Goal: Task Accomplishment & Management: Use online tool/utility

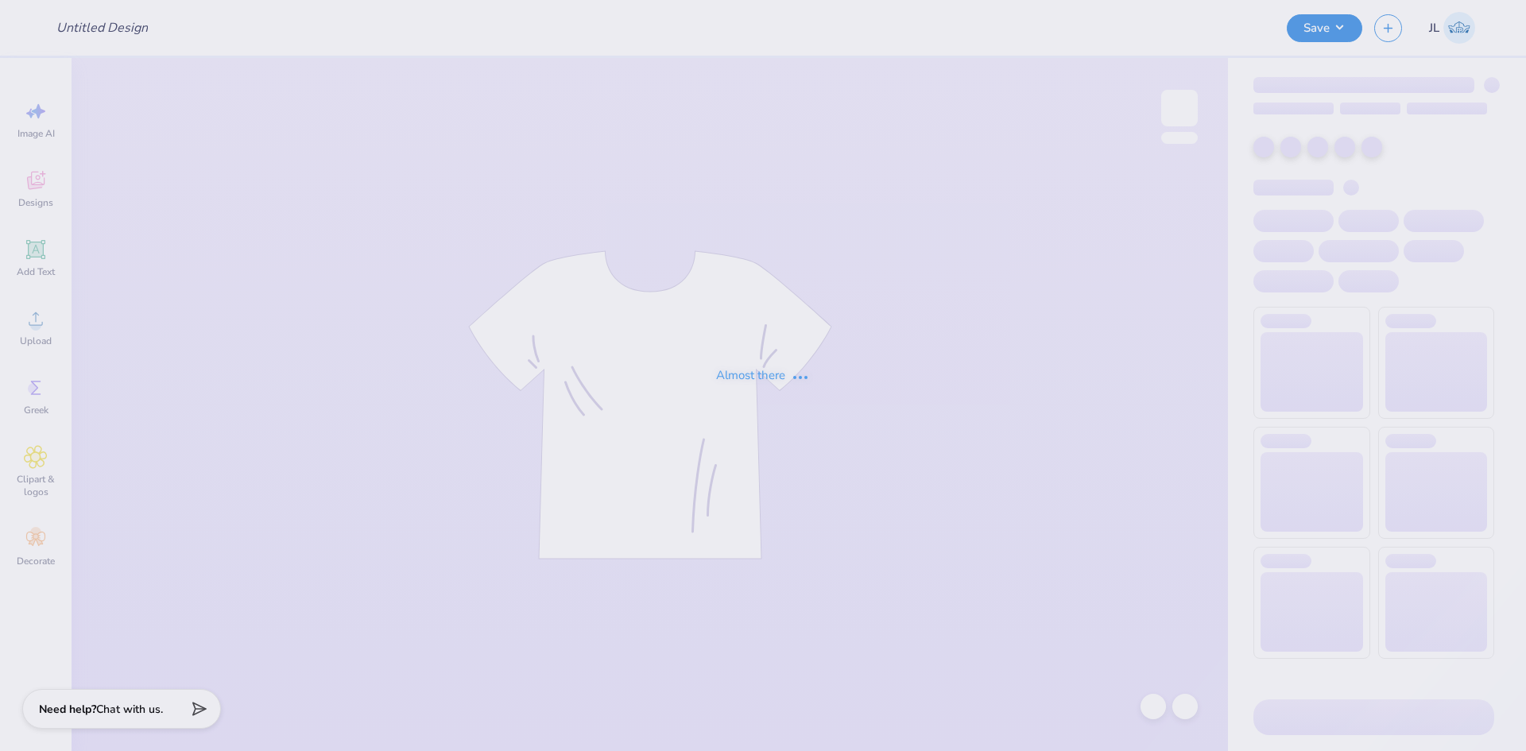
type input "HCSB paws for a cause"
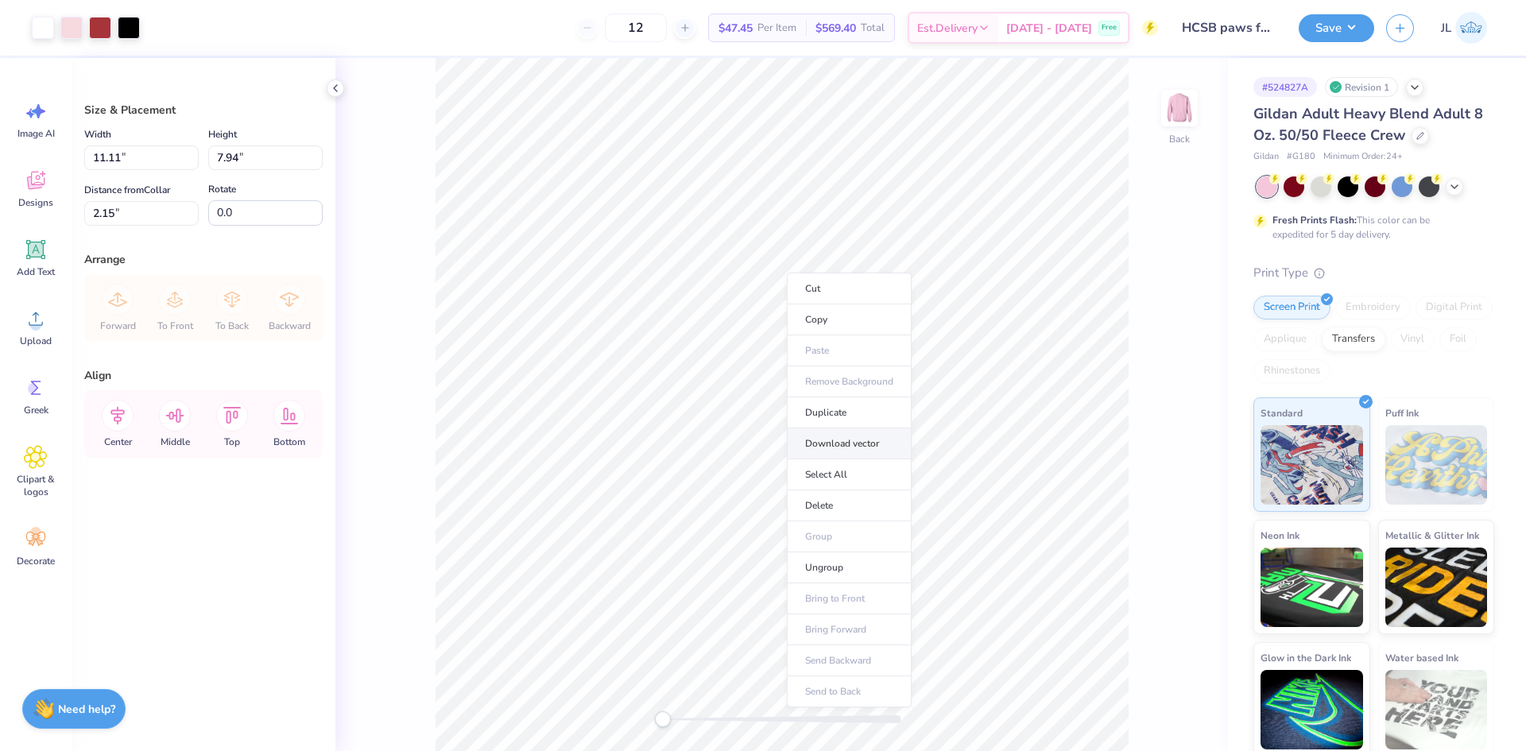
click at [855, 447] on li "Download vector" at bounding box center [849, 443] width 125 height 31
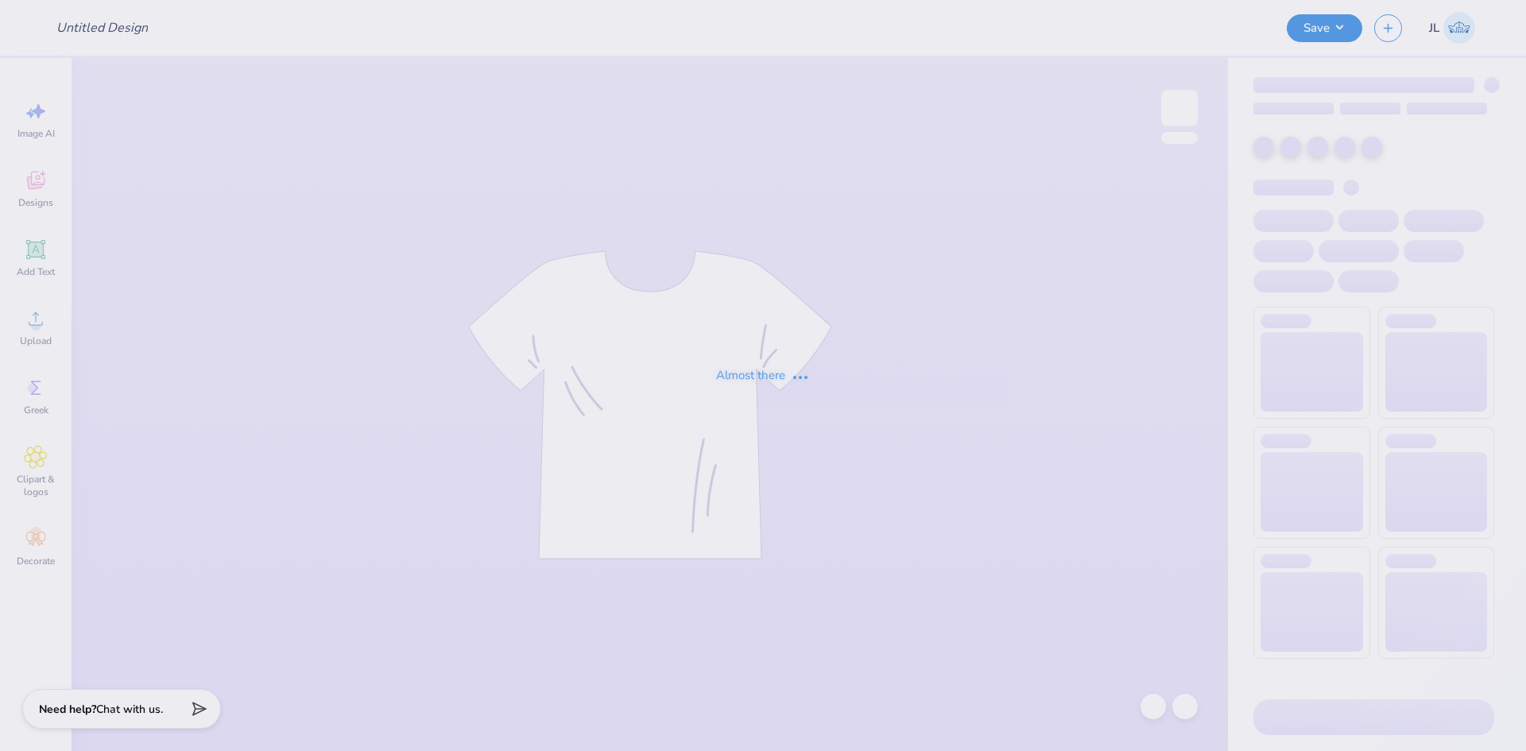
type input "HCSB paws for a cause"
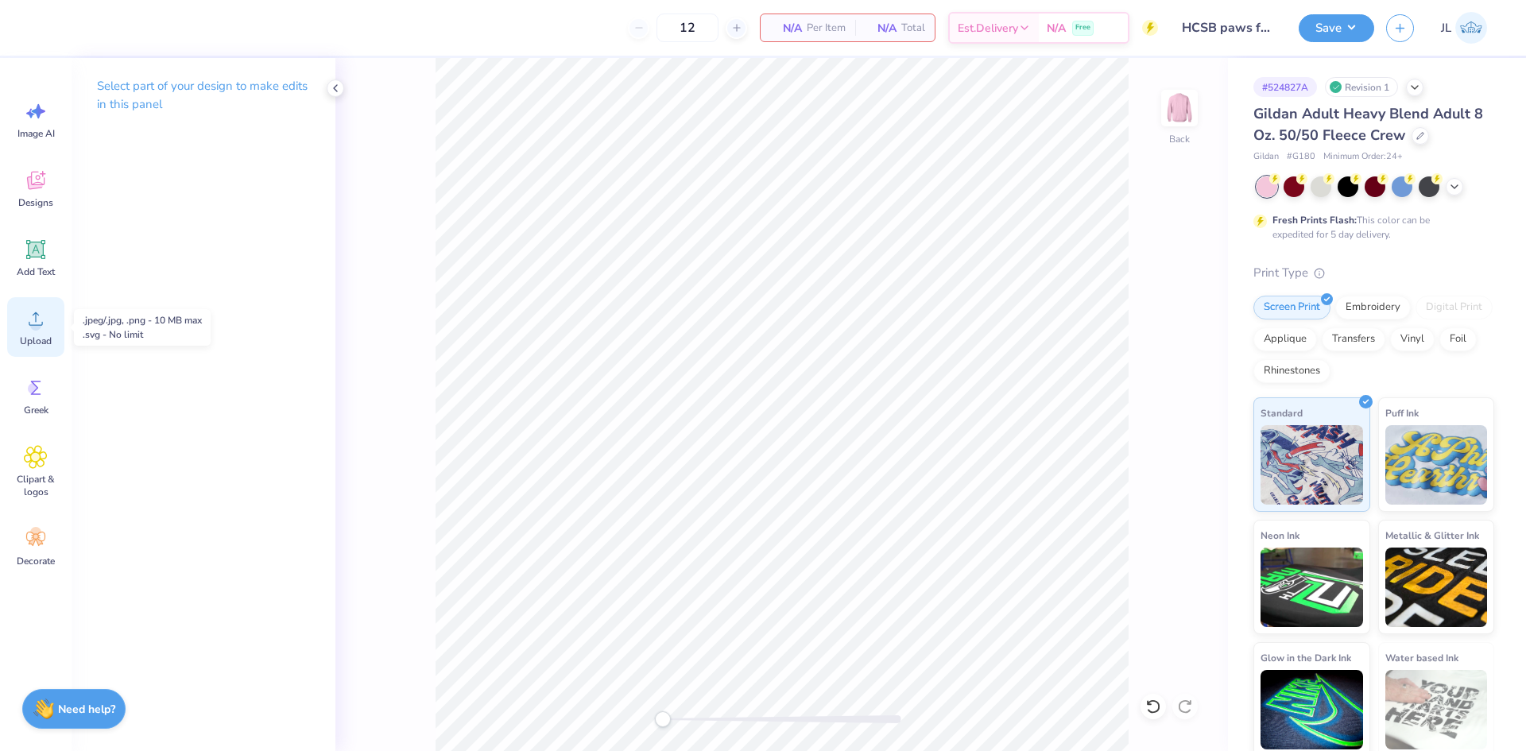
click at [33, 342] on span "Upload" at bounding box center [36, 341] width 32 height 13
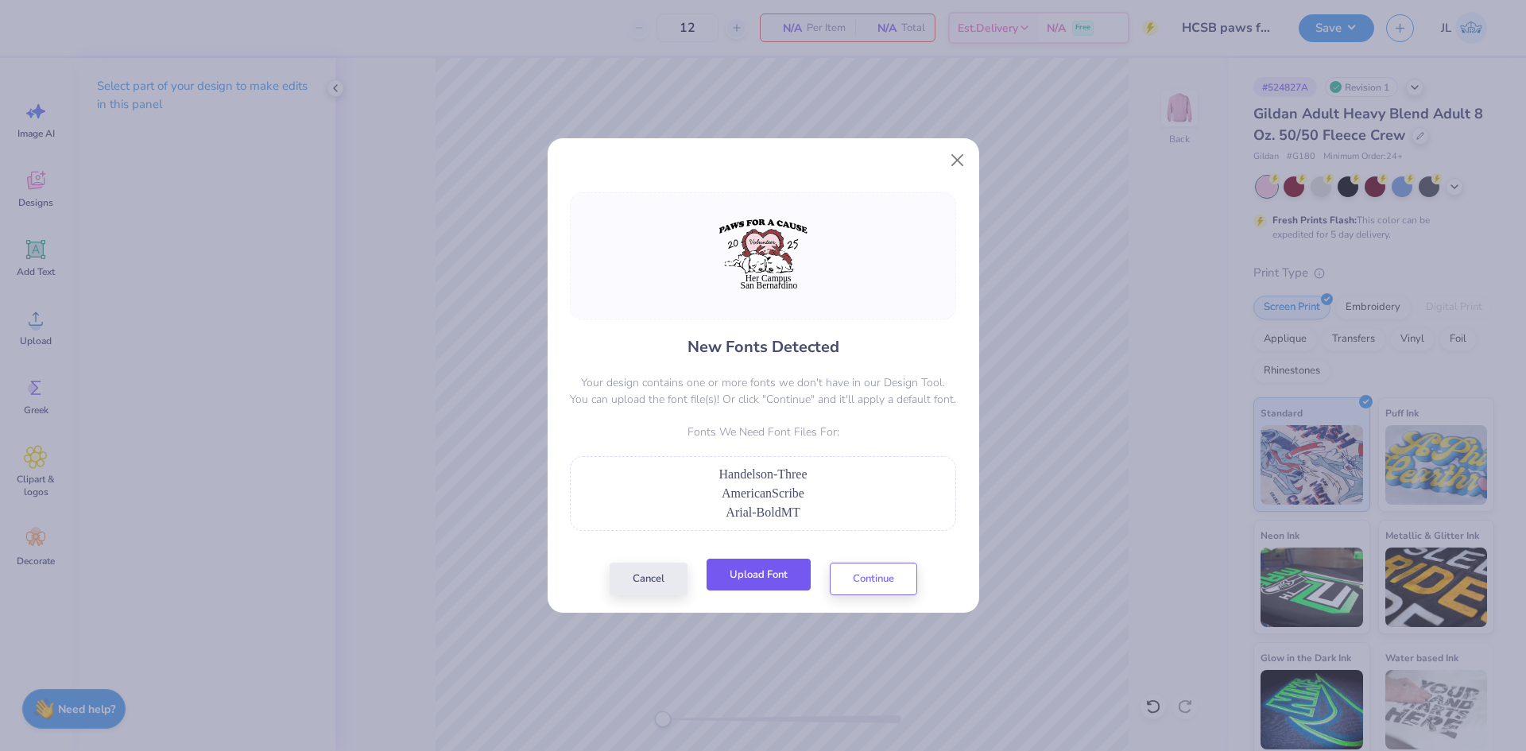
click at [784, 581] on button "Upload Font" at bounding box center [759, 575] width 104 height 33
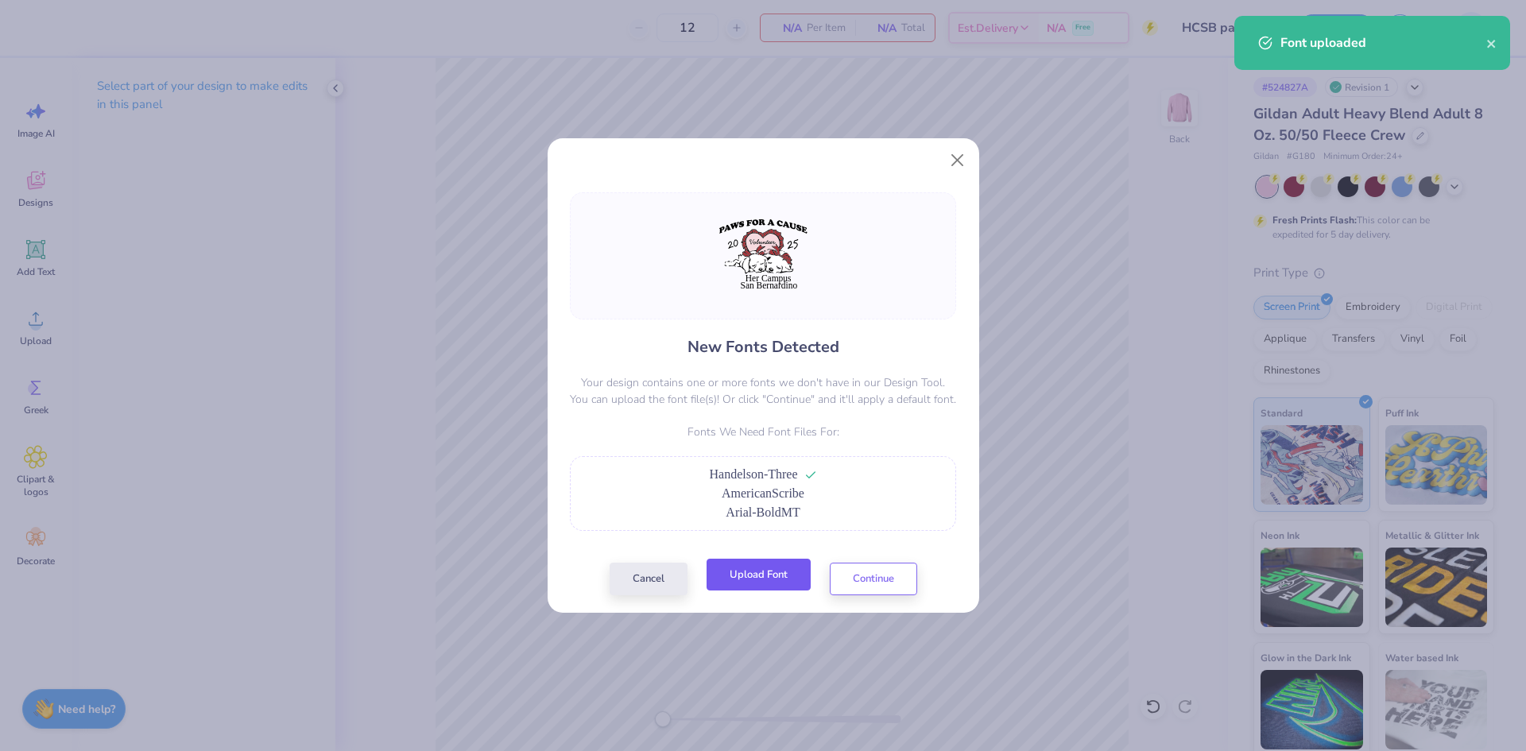
click at [776, 574] on button "Upload Font" at bounding box center [759, 575] width 104 height 33
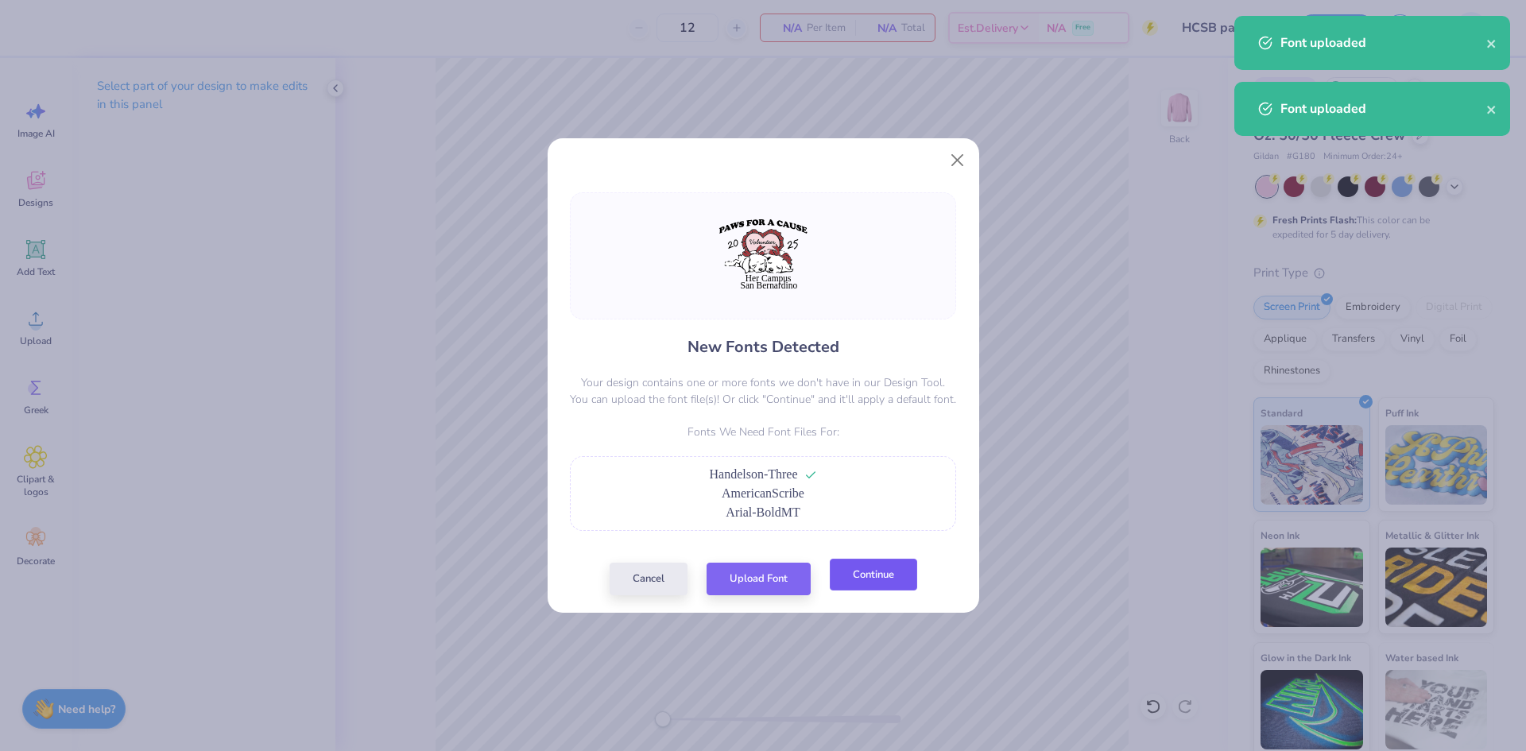
click at [864, 577] on button "Continue" at bounding box center [873, 575] width 87 height 33
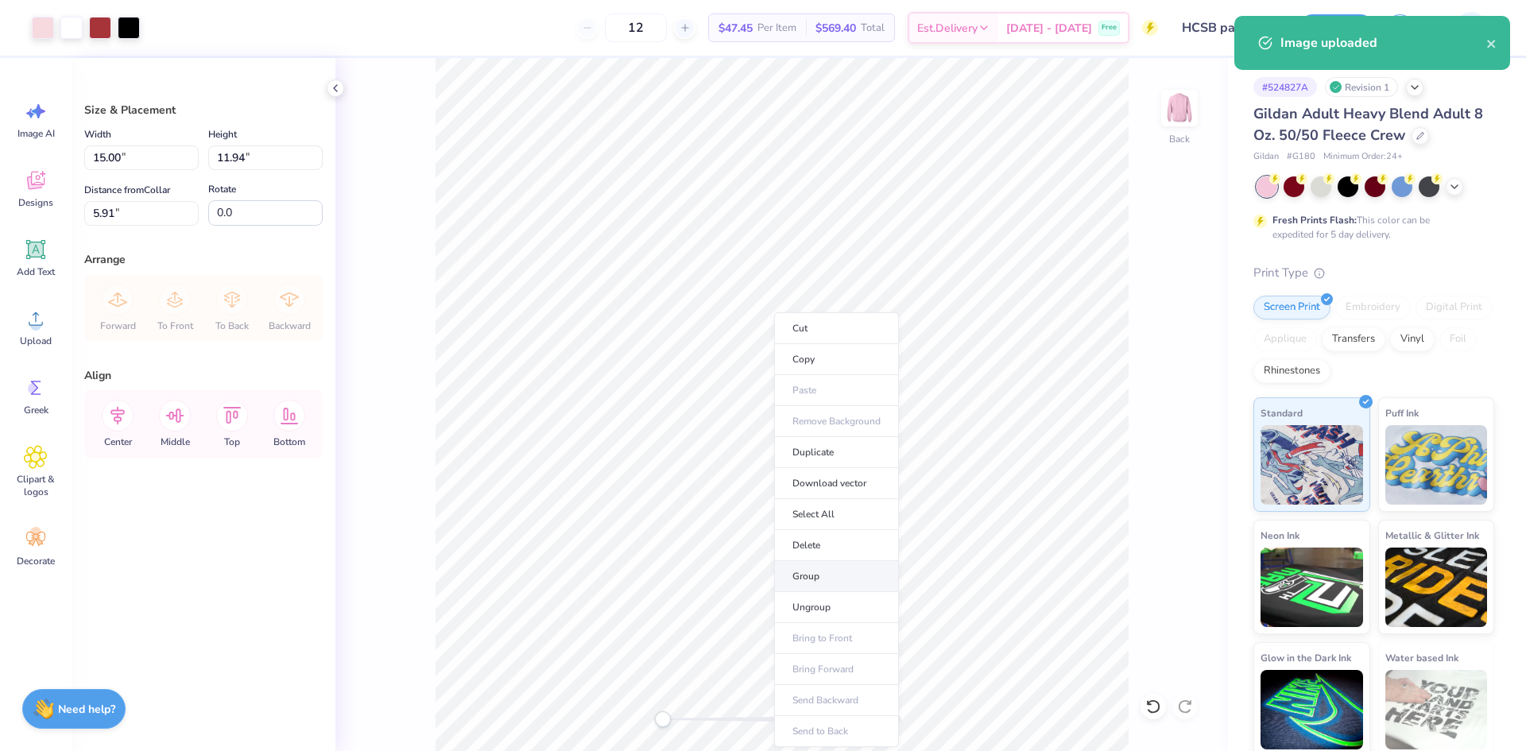
click at [832, 576] on li "Group" at bounding box center [836, 576] width 125 height 31
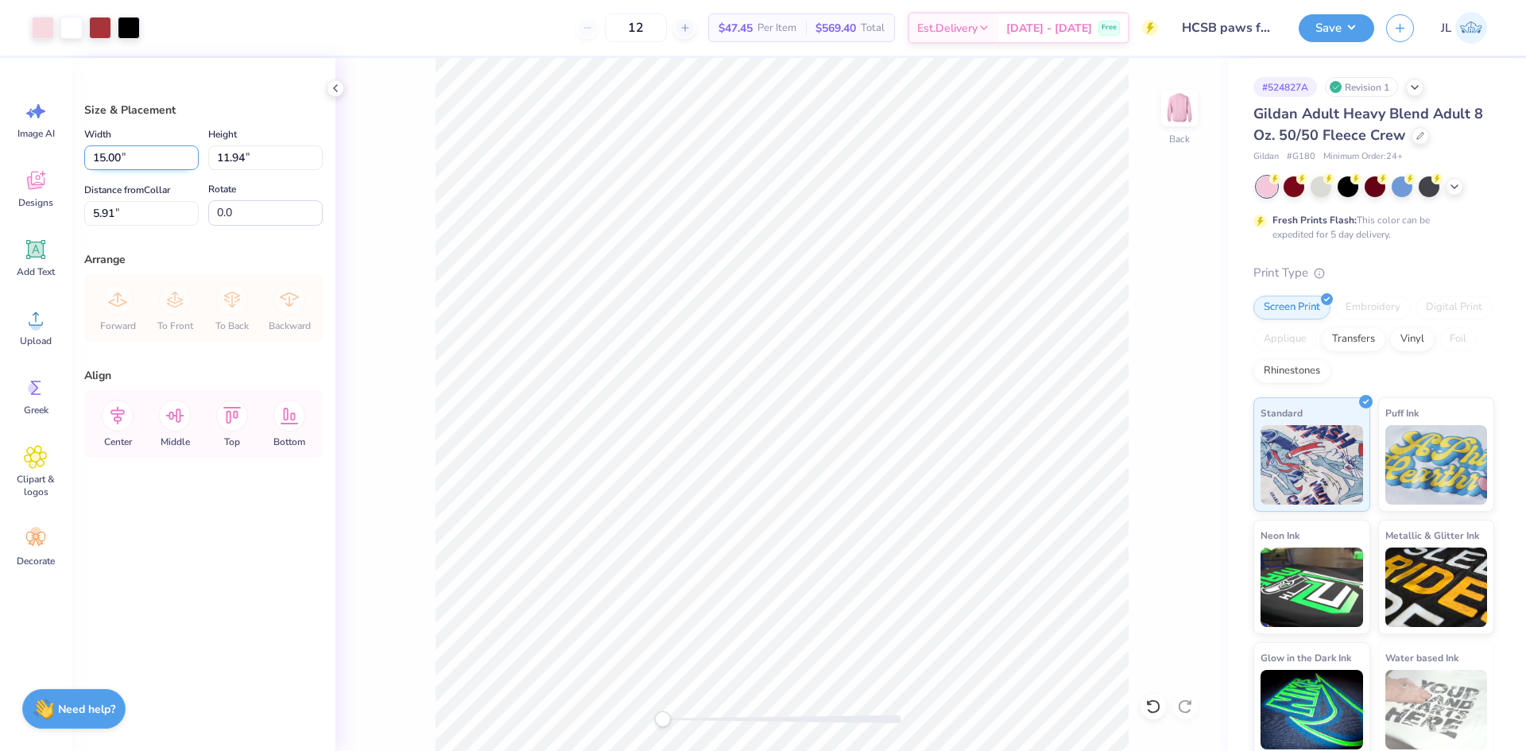
click at [103, 151] on input "15.00" at bounding box center [141, 157] width 114 height 25
type input "12.00"
type input "9.55"
click at [98, 210] on input "7.10" at bounding box center [141, 213] width 114 height 25
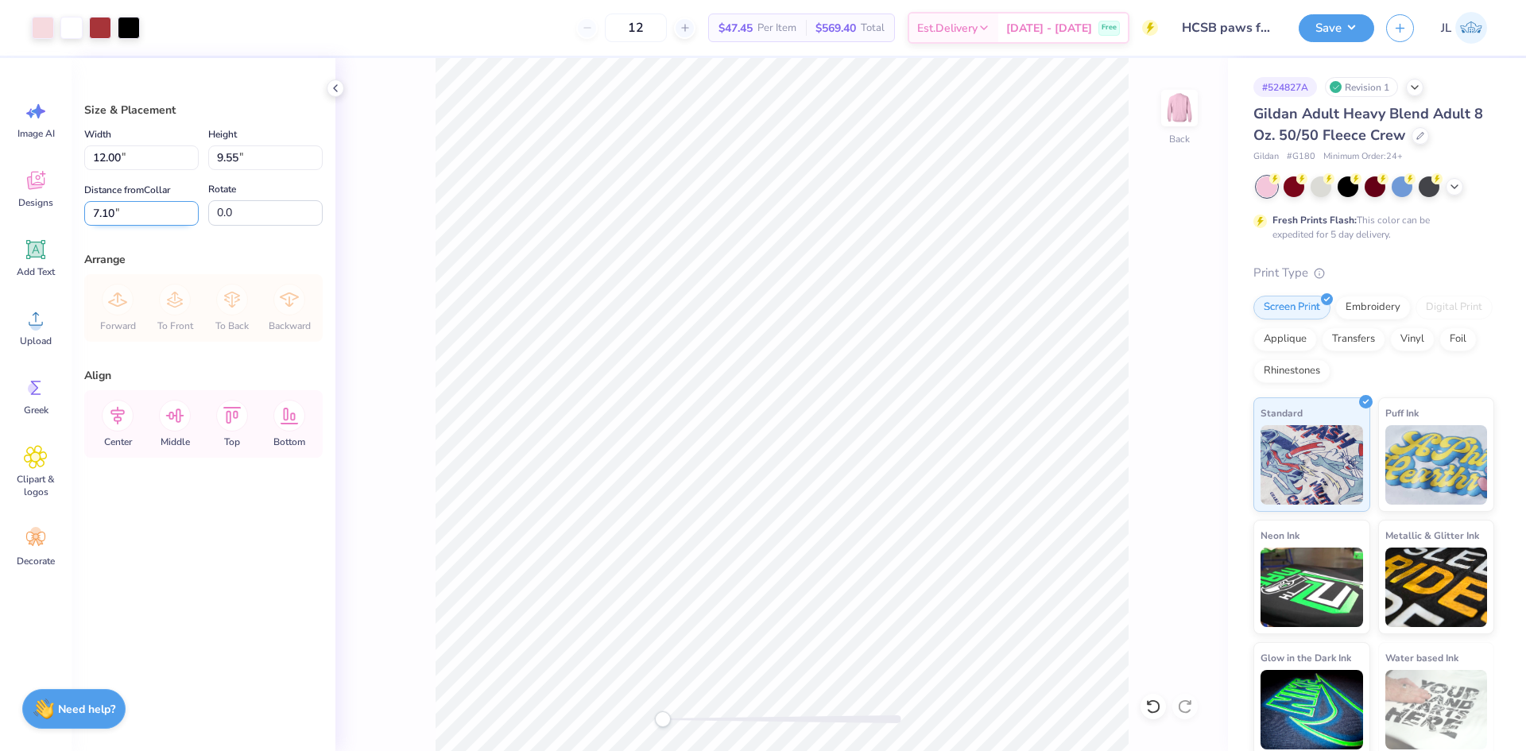
click at [98, 210] on input "7.10" at bounding box center [141, 213] width 114 height 25
type input "3"
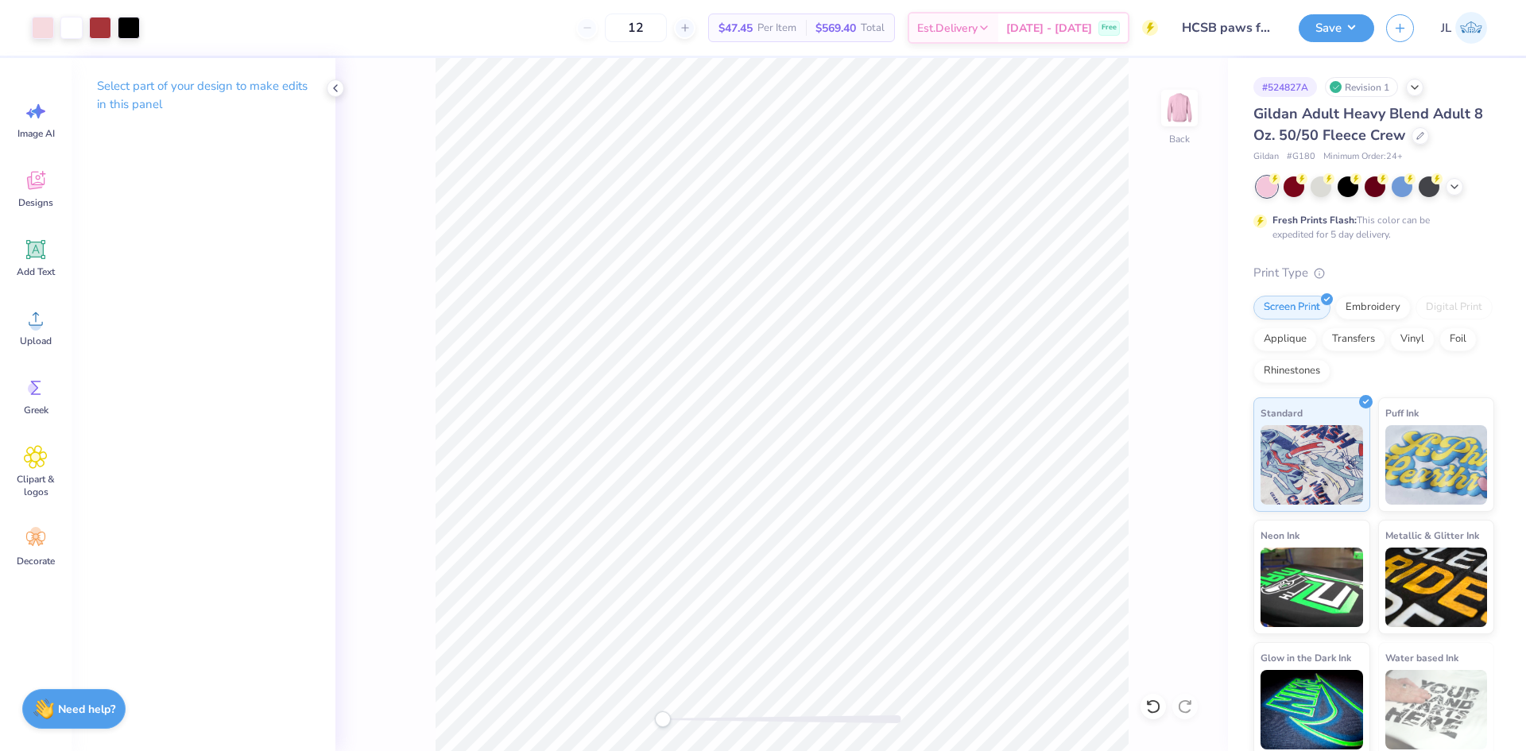
click at [1135, 261] on div "Back" at bounding box center [781, 404] width 893 height 693
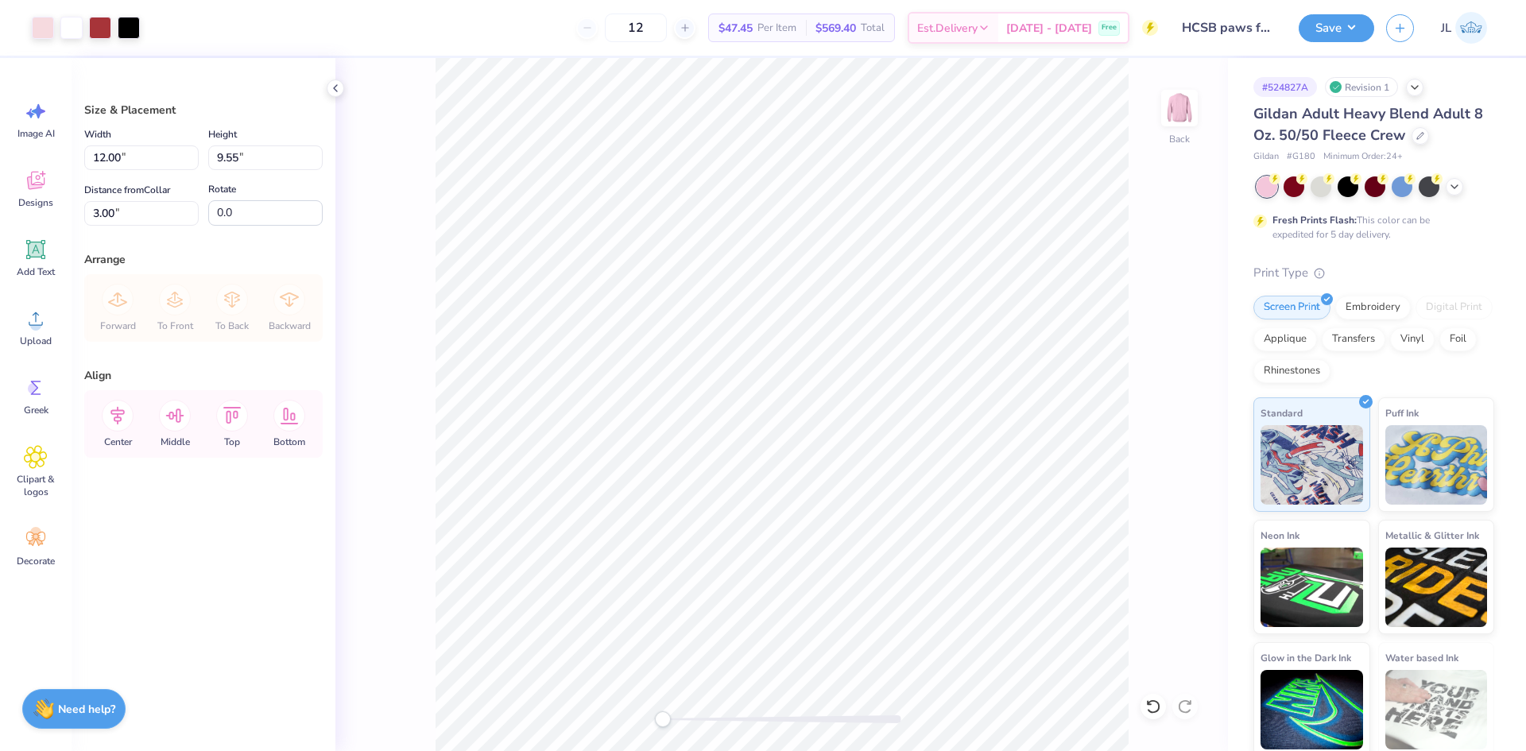
click at [1331, 42] on div "Save JL" at bounding box center [1412, 28] width 227 height 56
click at [1342, 33] on button "Save" at bounding box center [1337, 26] width 76 height 28
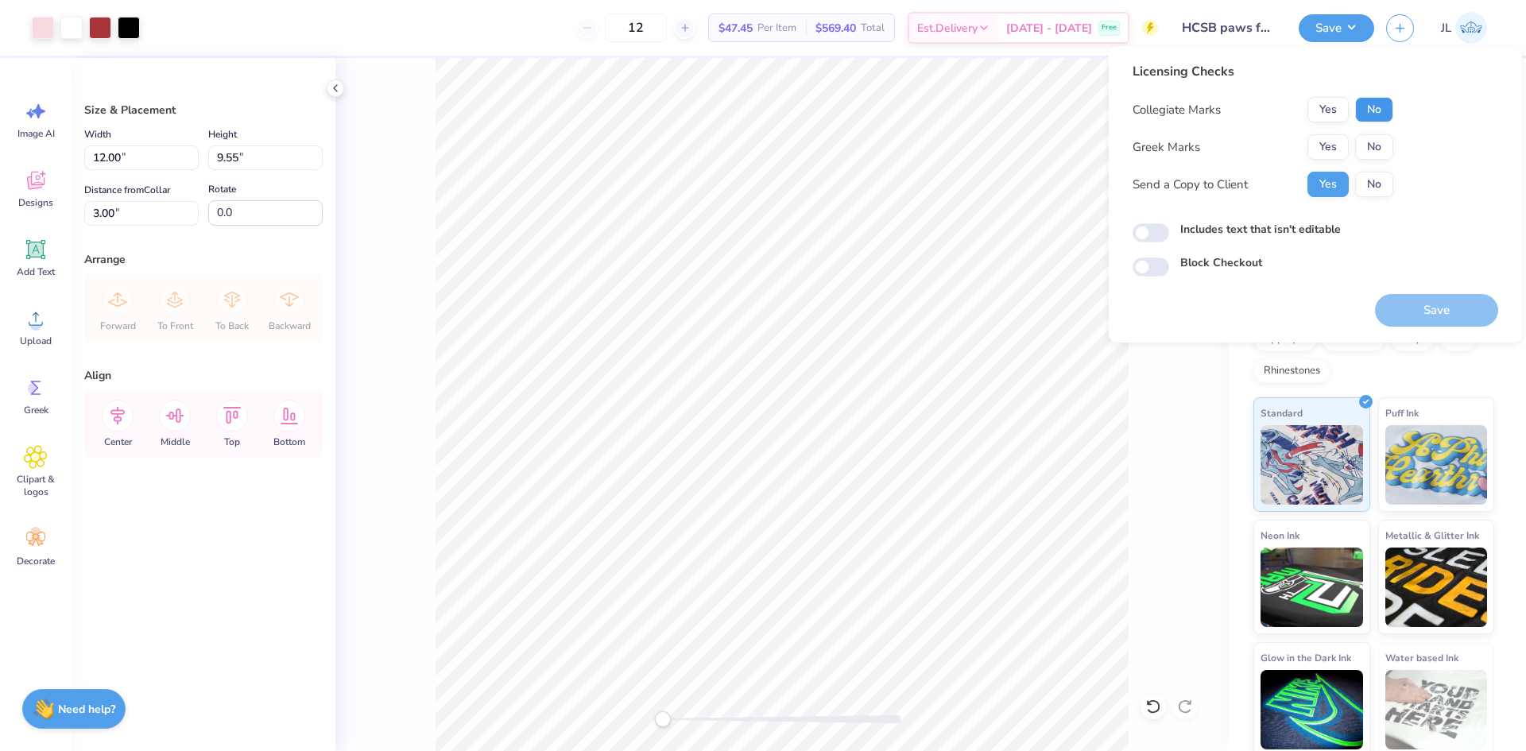
click at [1369, 110] on button "No" at bounding box center [1374, 109] width 38 height 25
click at [1369, 141] on button "No" at bounding box center [1374, 146] width 38 height 25
click at [1417, 296] on button "Save" at bounding box center [1436, 310] width 123 height 33
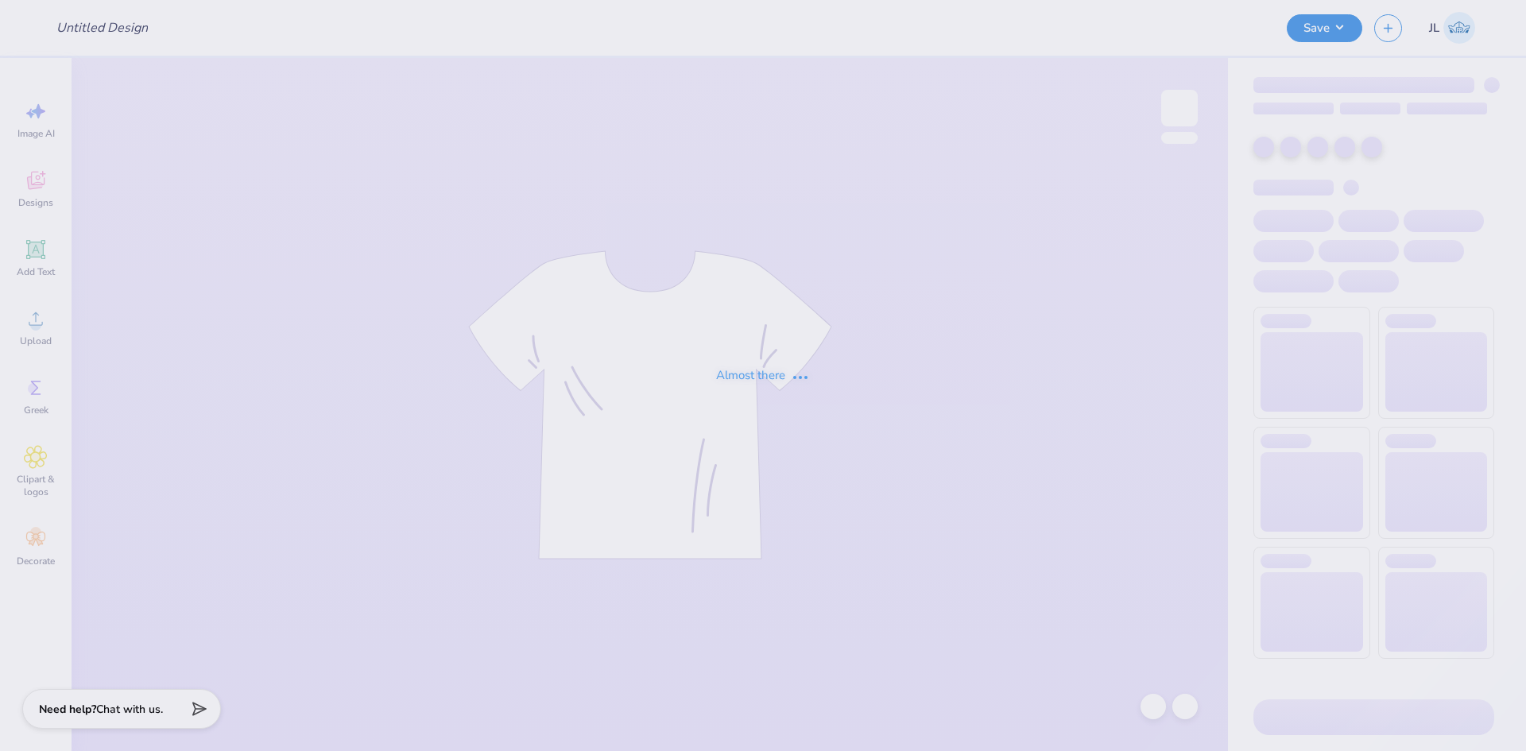
type input "KA Haunted House"
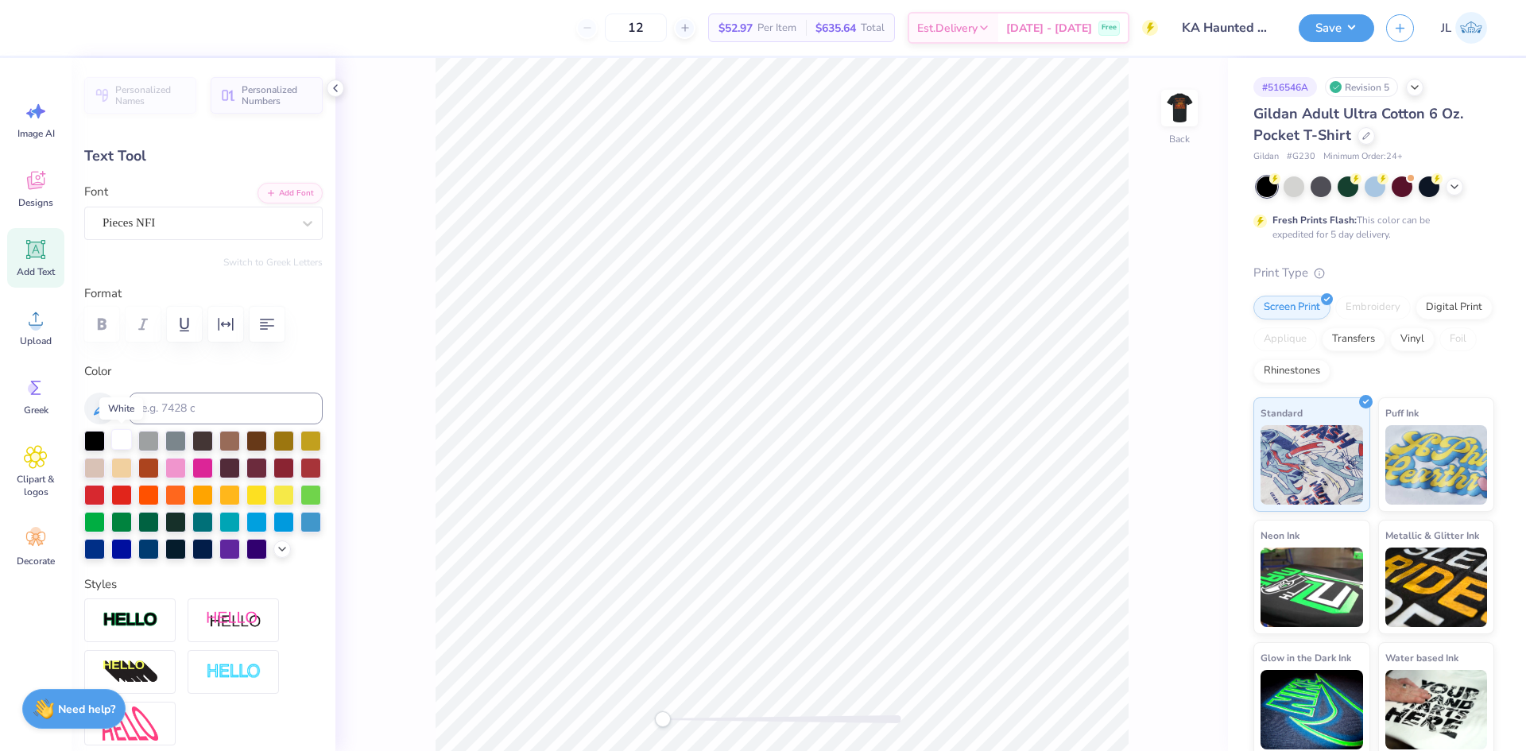
click at [118, 443] on div at bounding box center [121, 439] width 21 height 21
click at [1209, 95] on img at bounding box center [1180, 108] width 64 height 64
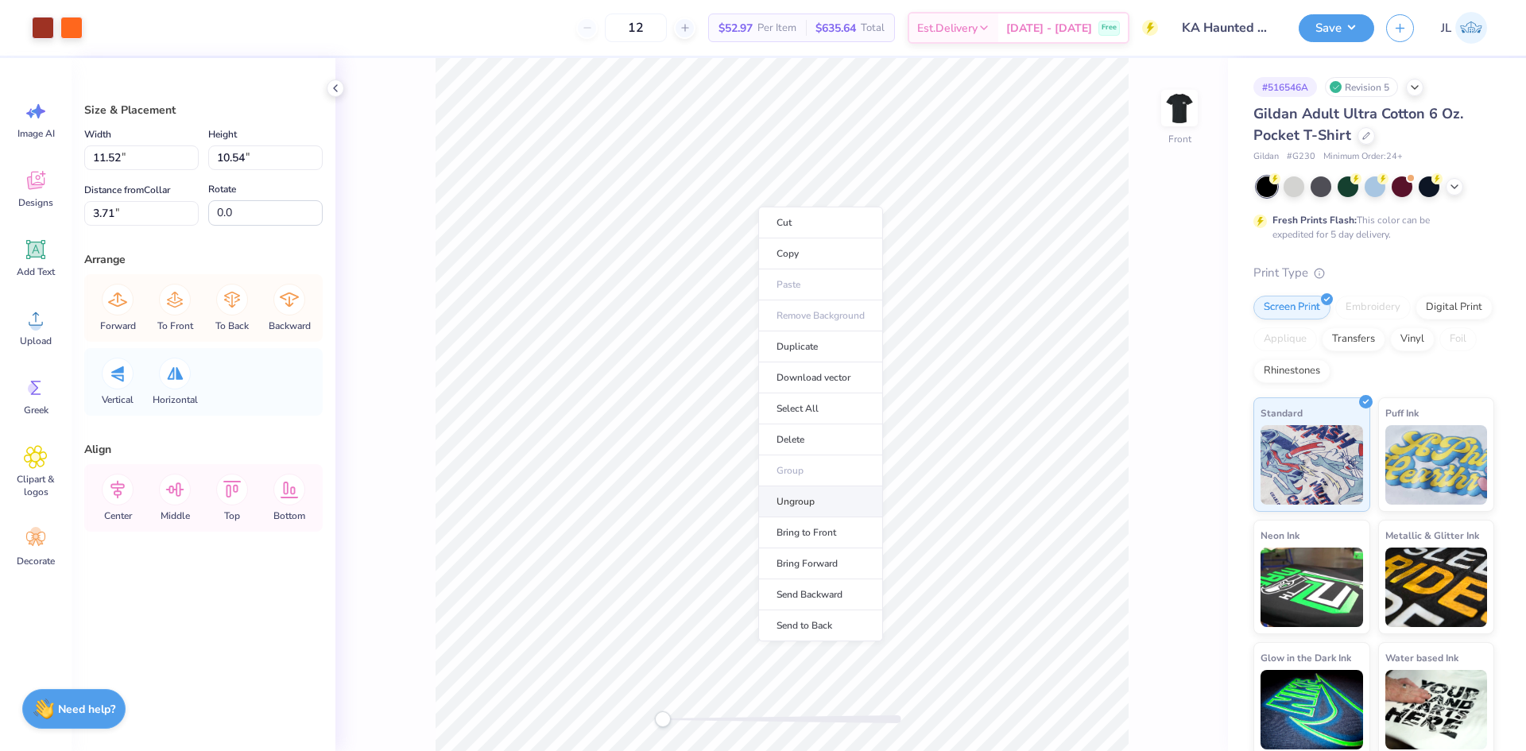
click at [823, 497] on li "Ungroup" at bounding box center [820, 501] width 125 height 31
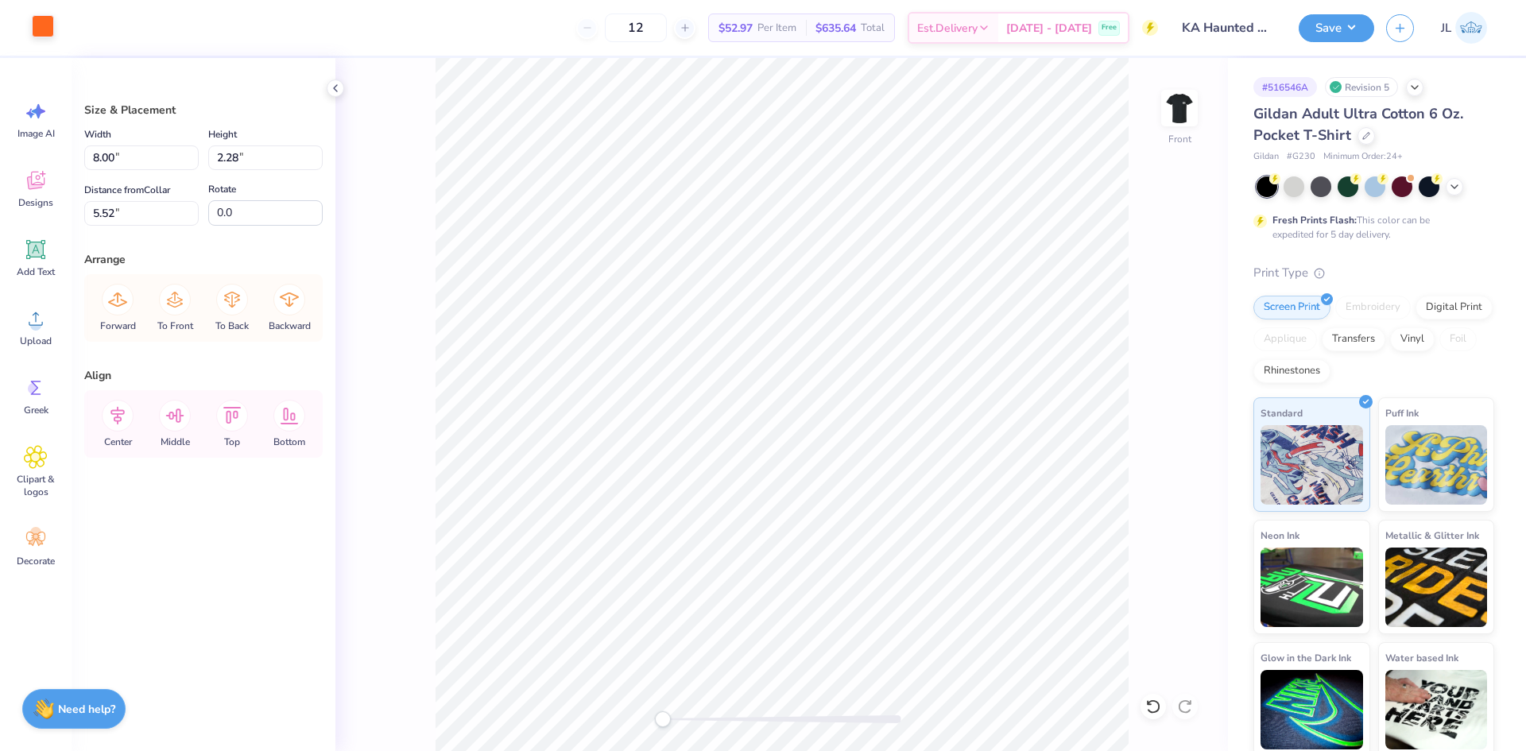
click at [34, 23] on div at bounding box center [43, 26] width 22 height 22
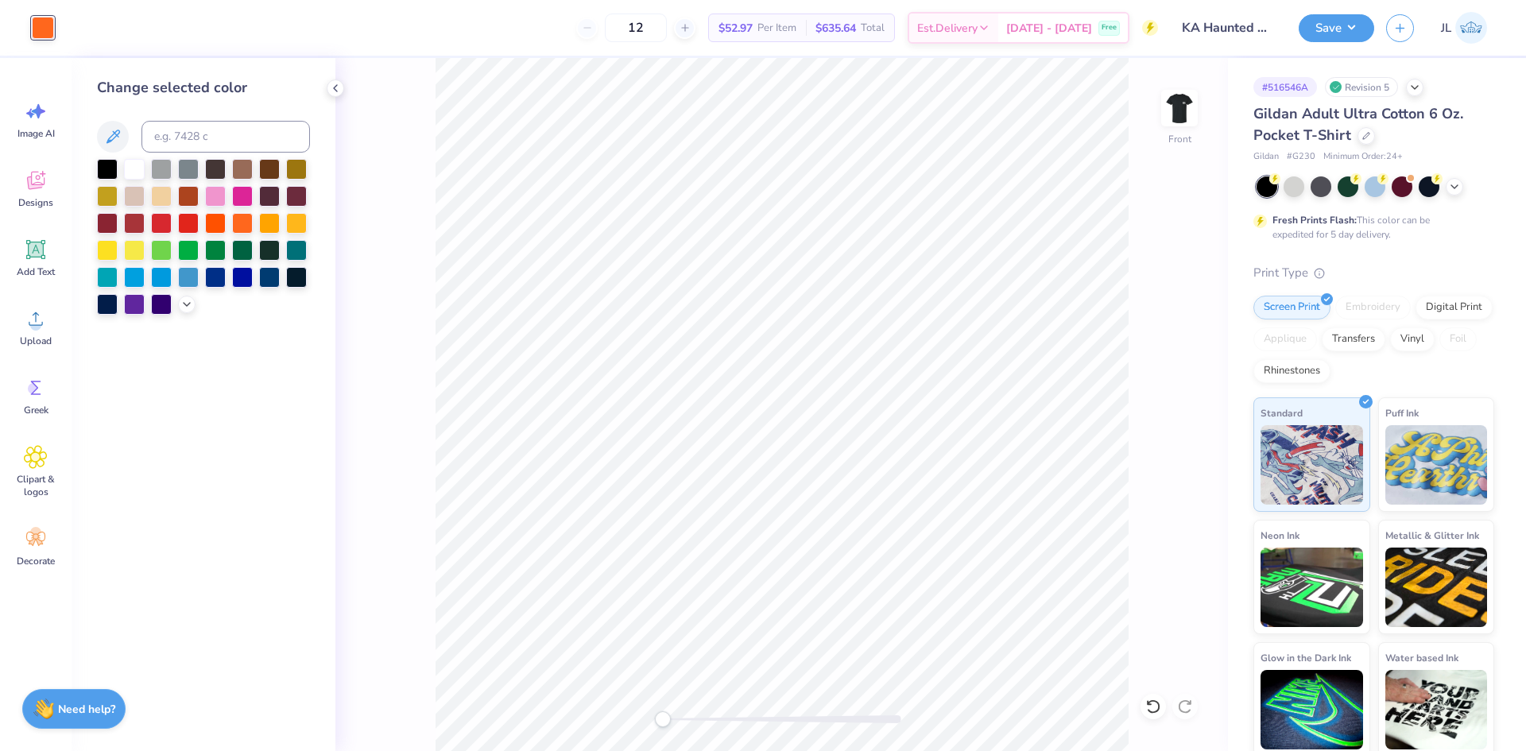
click at [138, 170] on div at bounding box center [134, 169] width 21 height 21
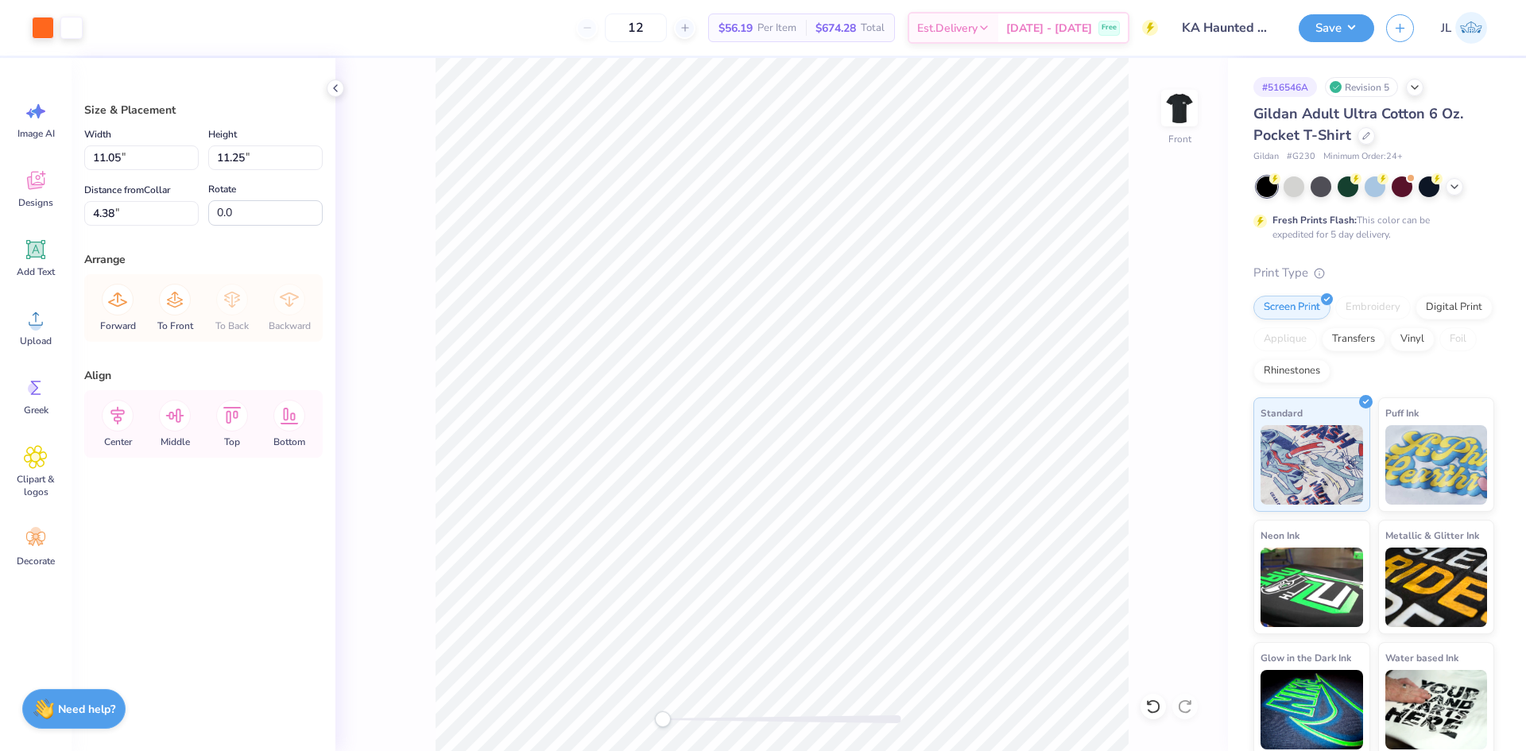
click at [426, 197] on div "Front" at bounding box center [781, 404] width 893 height 693
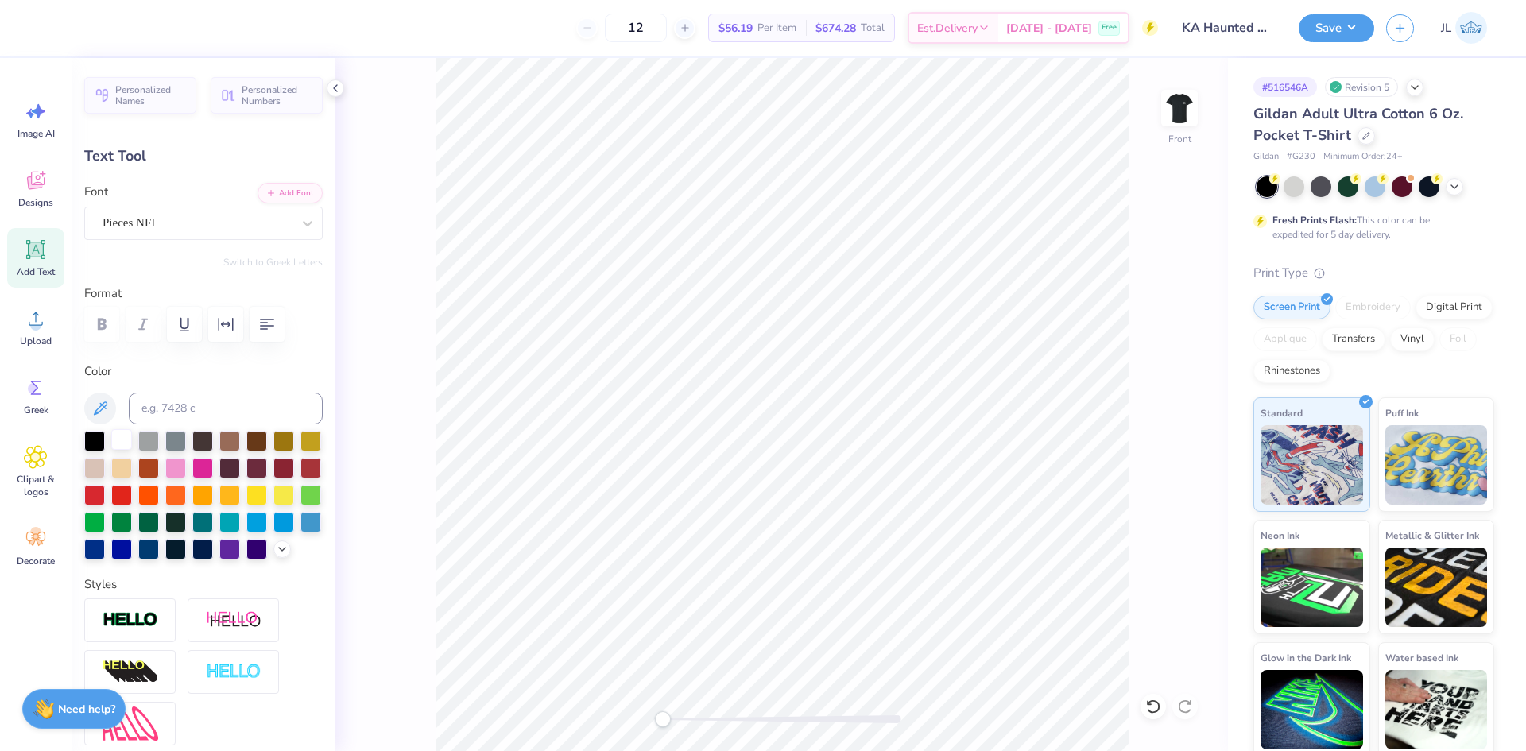
click at [121, 436] on div at bounding box center [121, 439] width 21 height 21
type input "11.05"
type input "1.33"
type input "14.30"
click at [125, 439] on div at bounding box center [121, 439] width 21 height 21
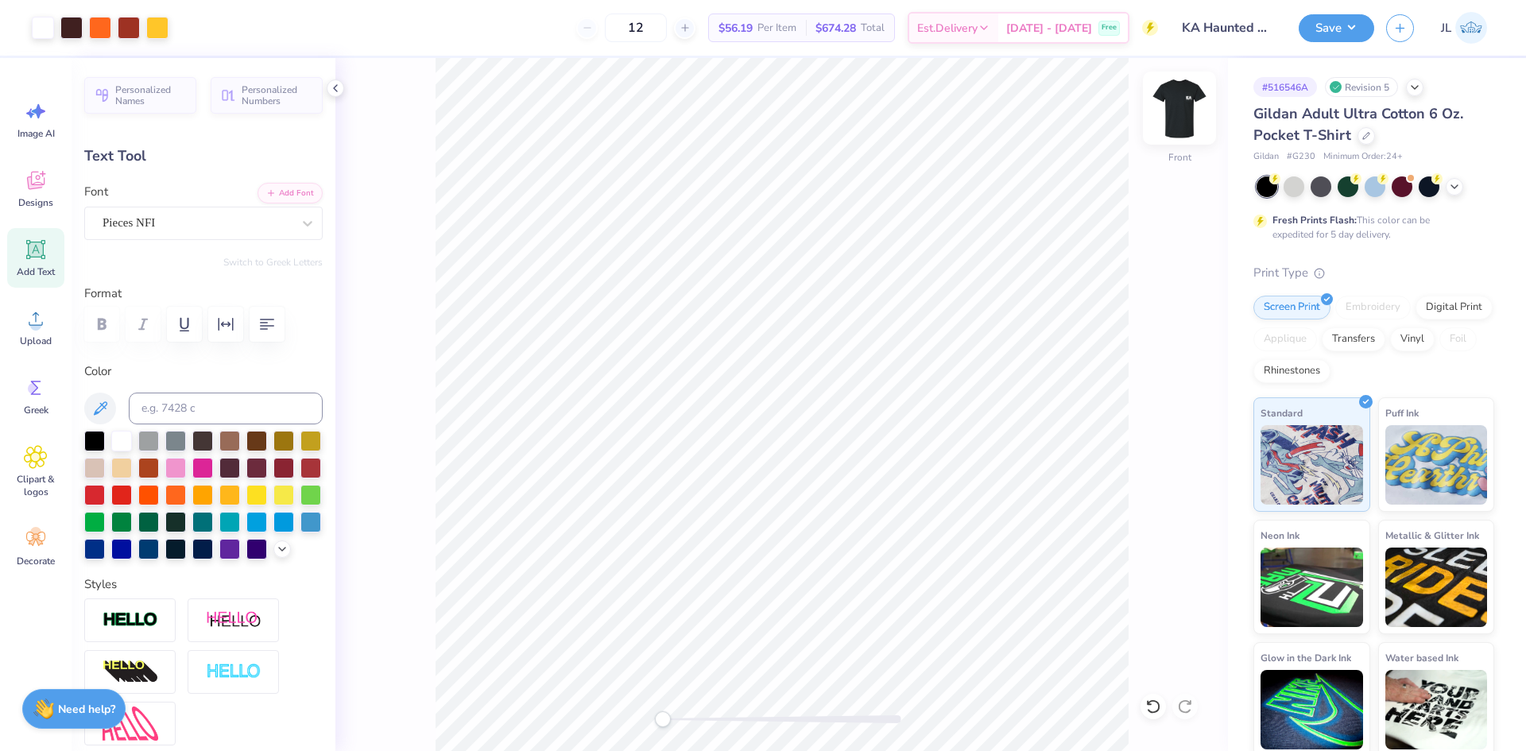
click at [1190, 106] on img at bounding box center [1180, 108] width 64 height 64
click at [488, 53] on div "12 $72.55 Per Item $870.60 Total Est. Delivery [DATE] - [DATE] Free" at bounding box center [612, 28] width 1092 height 56
type input "2.71"
type input "2.14"
type input "1.18"
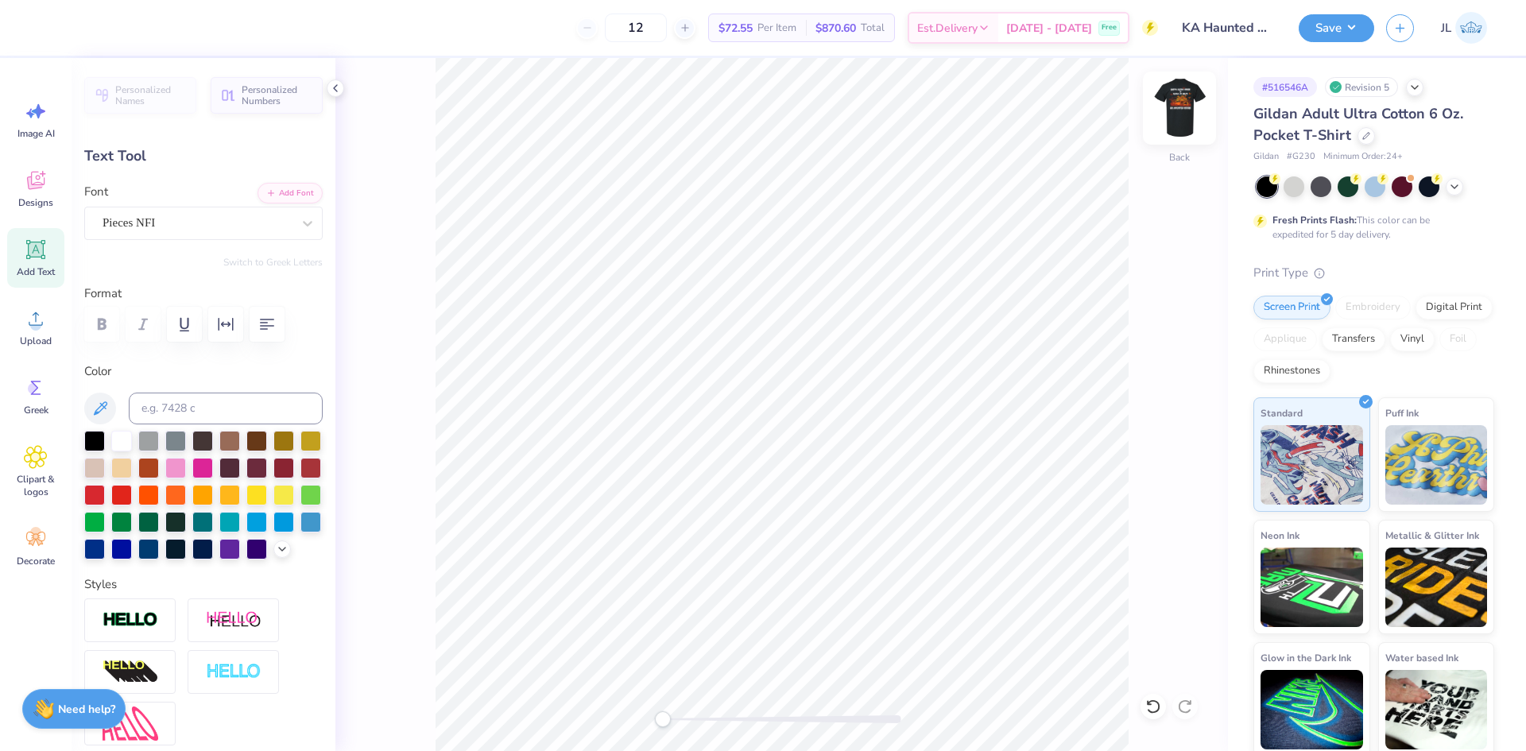
click at [1173, 115] on img at bounding box center [1180, 108] width 64 height 64
type input "2.89"
type input "2.28"
type input "8.34"
click at [1158, 130] on img at bounding box center [1180, 108] width 64 height 64
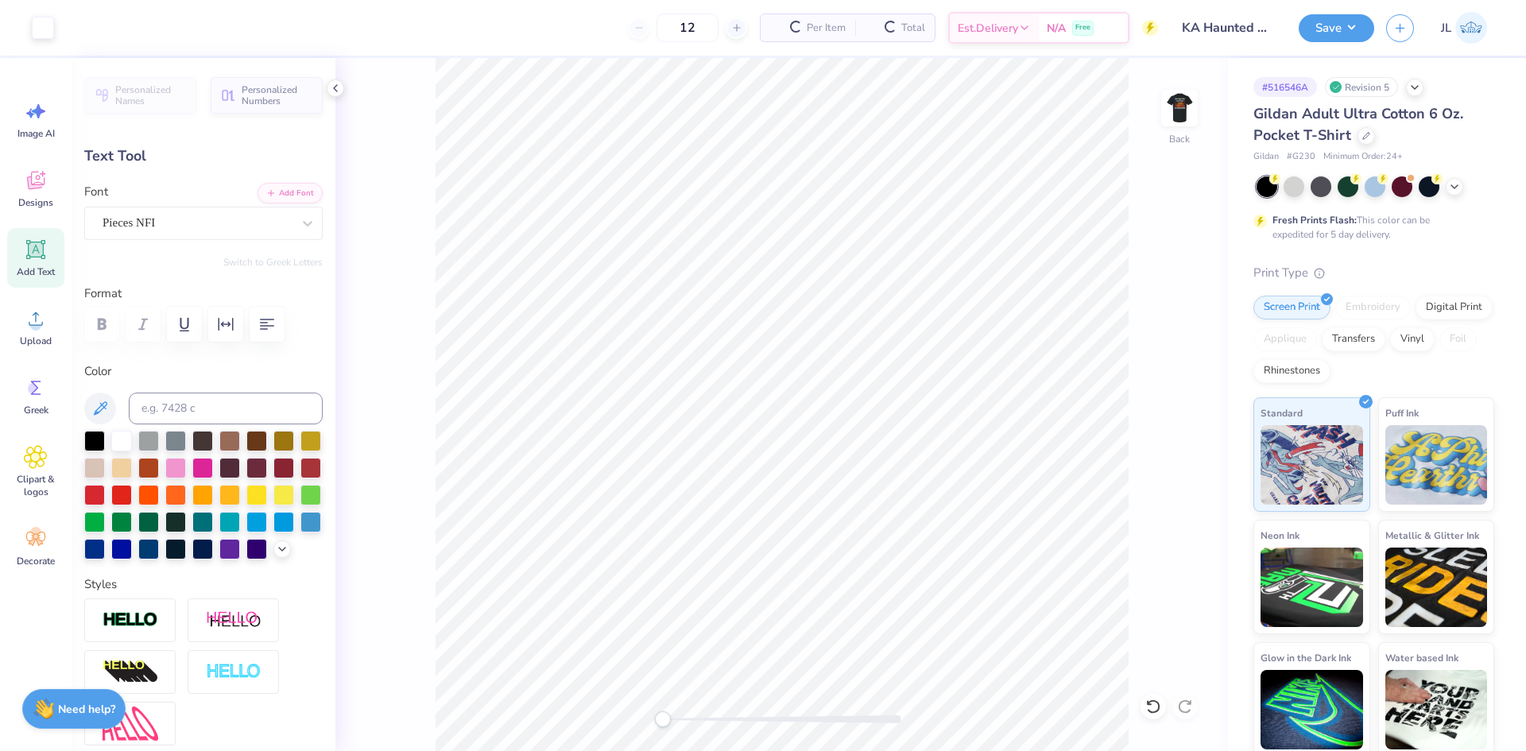
type input "2.71"
type input "2.14"
type input "1.18"
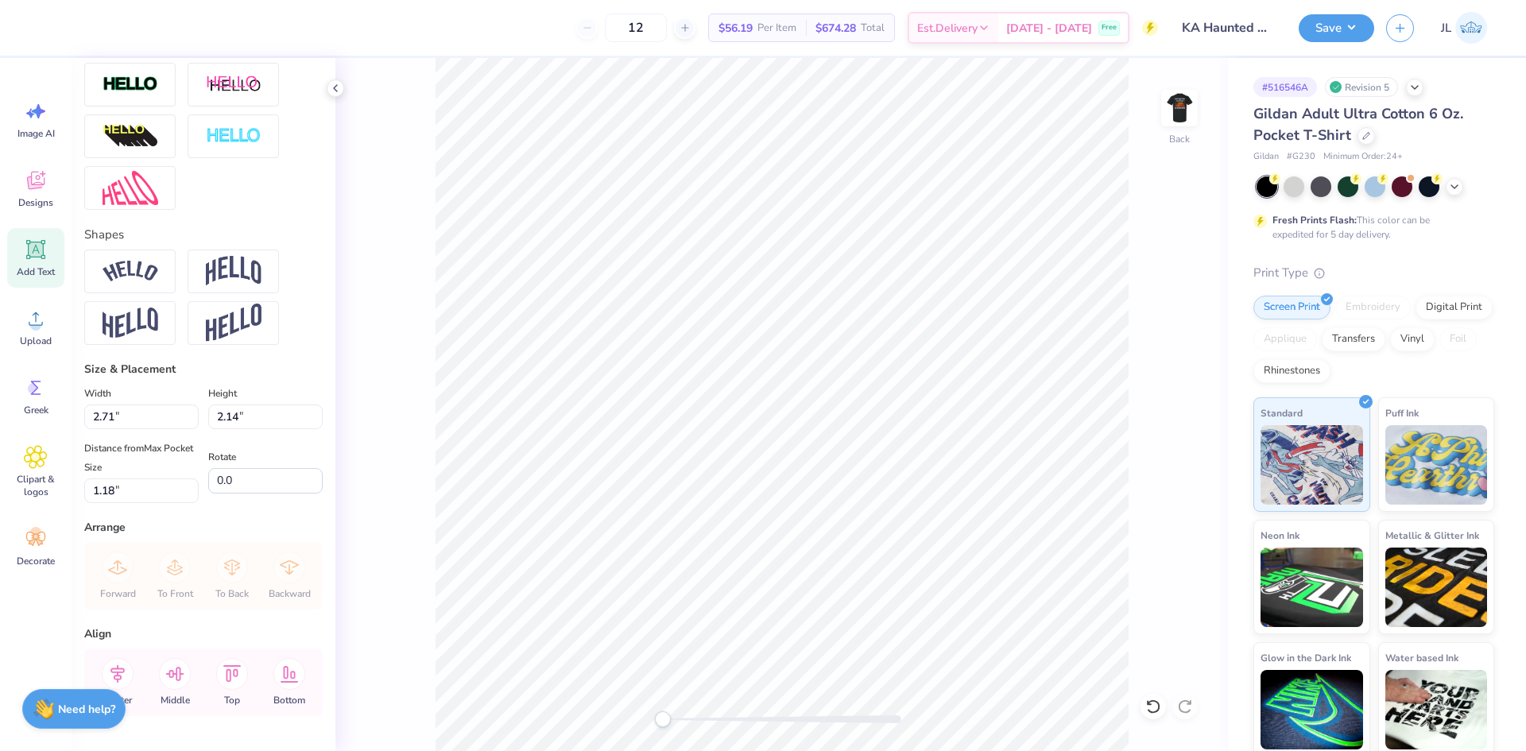
scroll to position [556, 0]
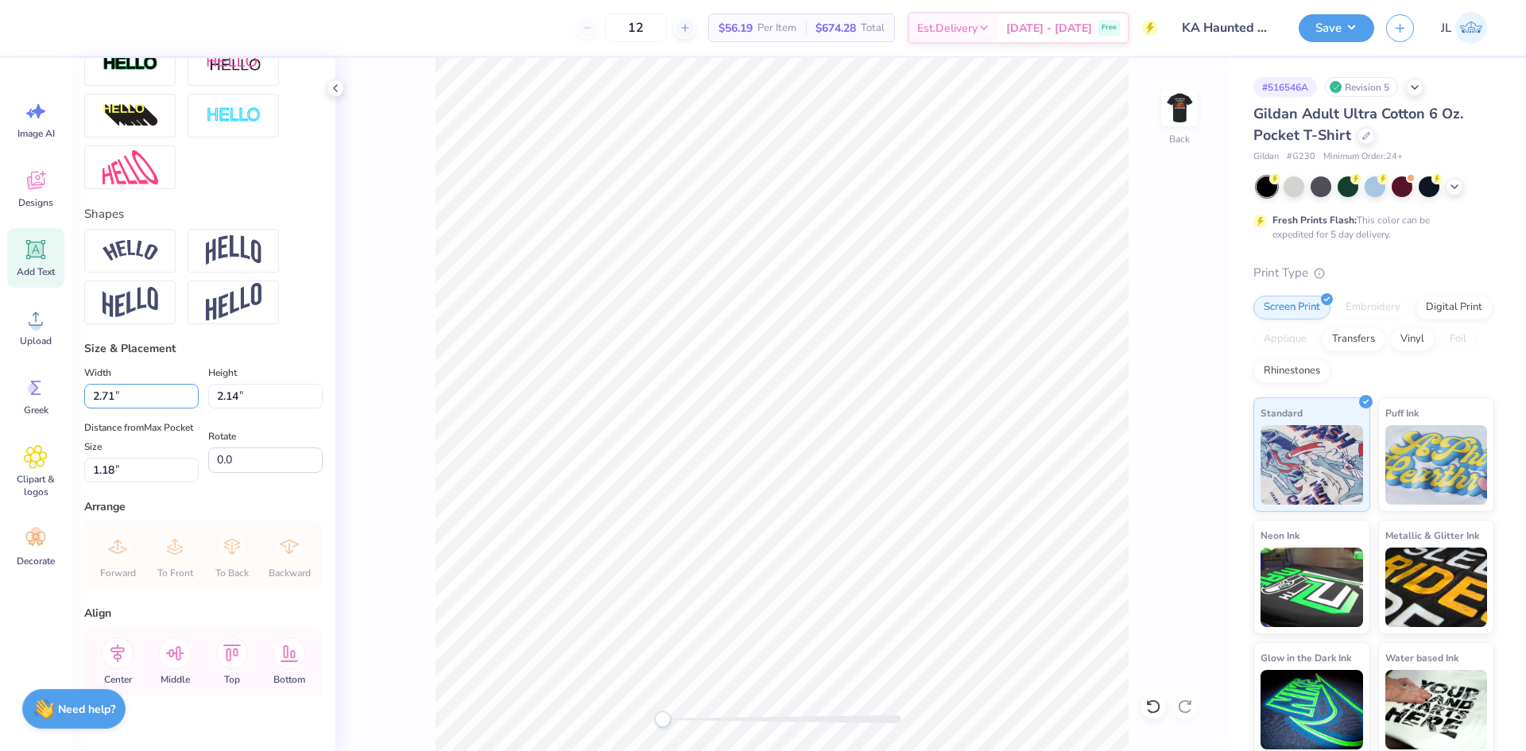
click at [83, 423] on div "Personalized Names Personalized Numbers Text Tool Add Font Font Pieces NFI Swit…" at bounding box center [204, 404] width 264 height 693
type input "3.50"
type input "2.77"
type input "0.87"
click at [349, 455] on div "Back" at bounding box center [781, 404] width 893 height 693
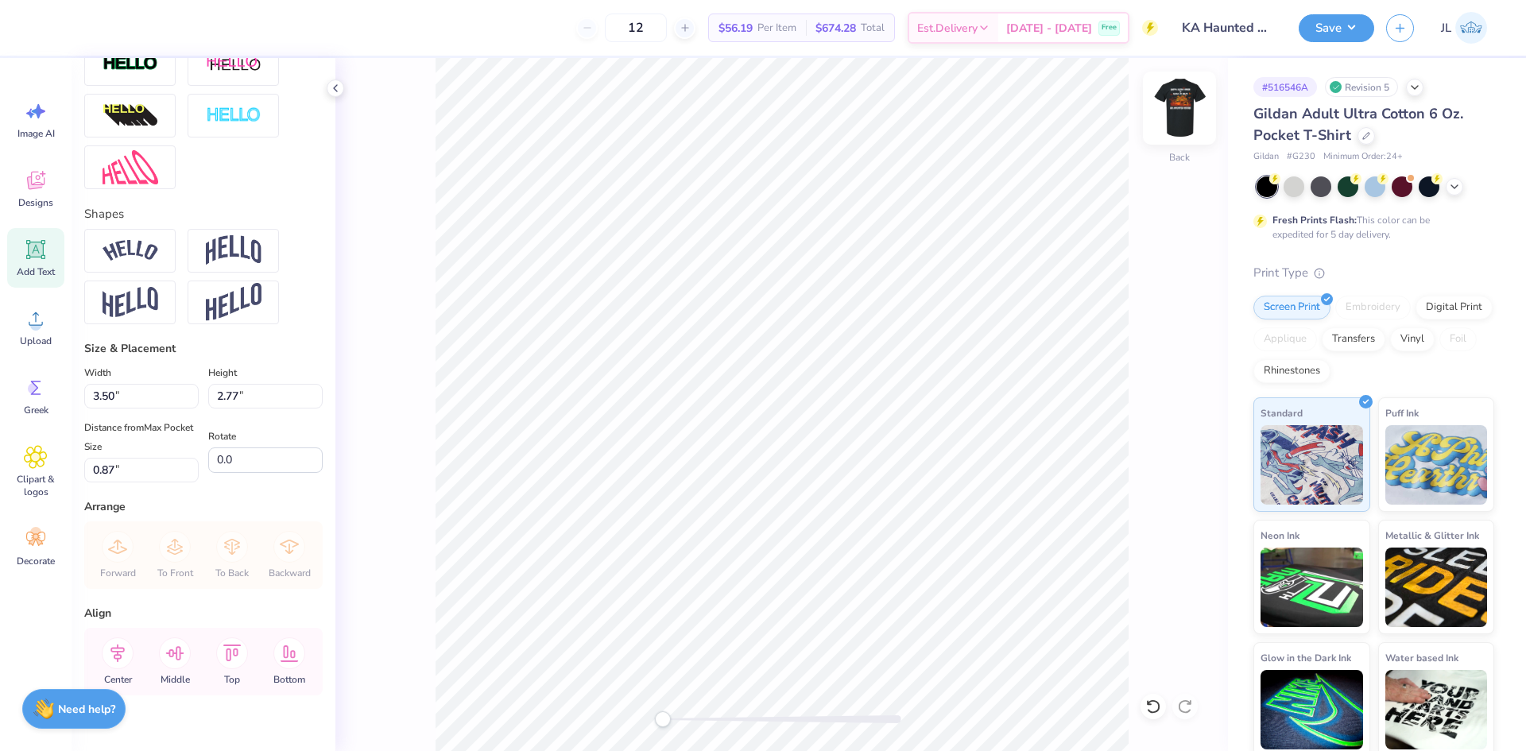
click at [1176, 134] on div at bounding box center [1179, 108] width 73 height 73
type input "3.73"
type input "2.95"
type input "8.00"
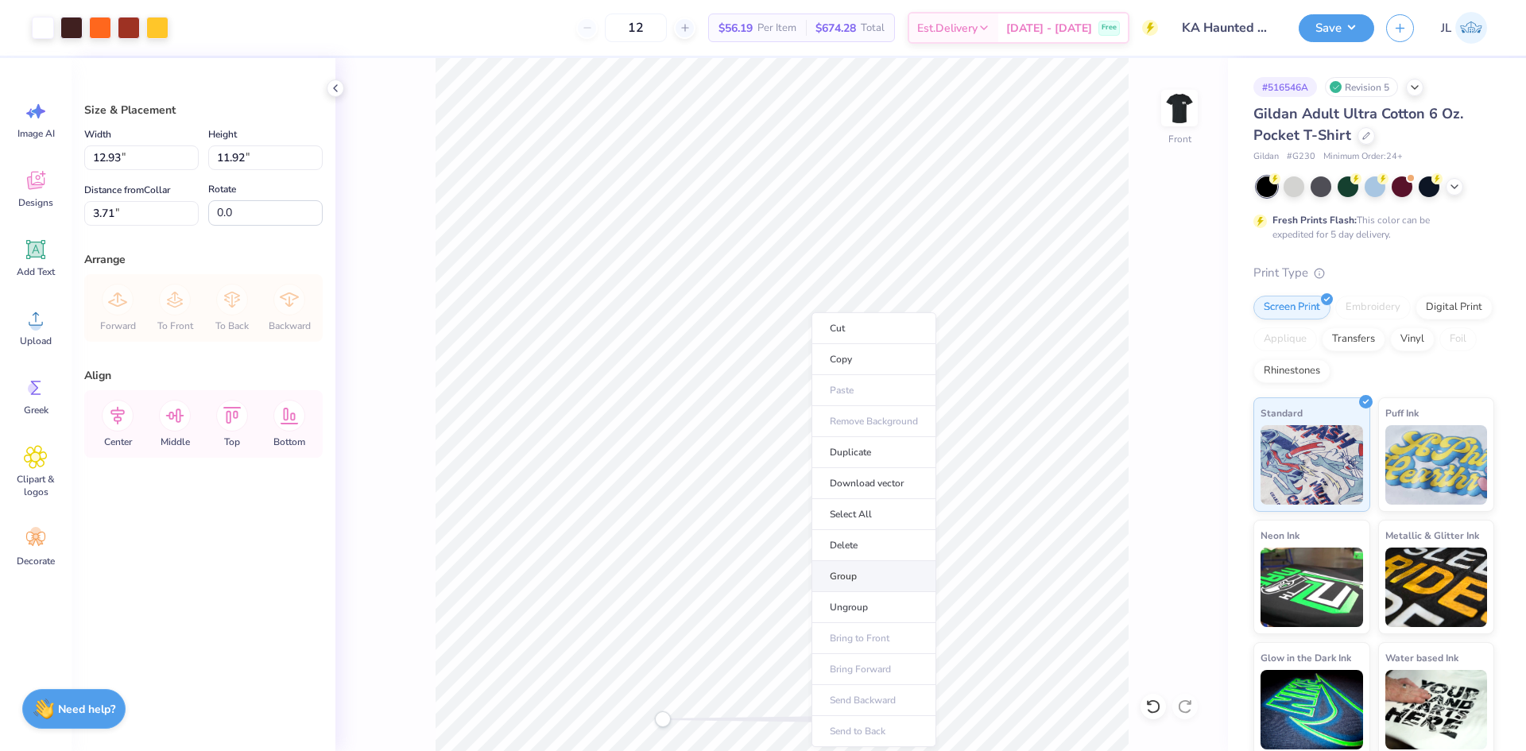
click at [862, 571] on li "Group" at bounding box center [873, 576] width 125 height 31
click at [107, 158] on input "12.93" at bounding box center [141, 157] width 114 height 25
type input "12.00"
type input "11.07"
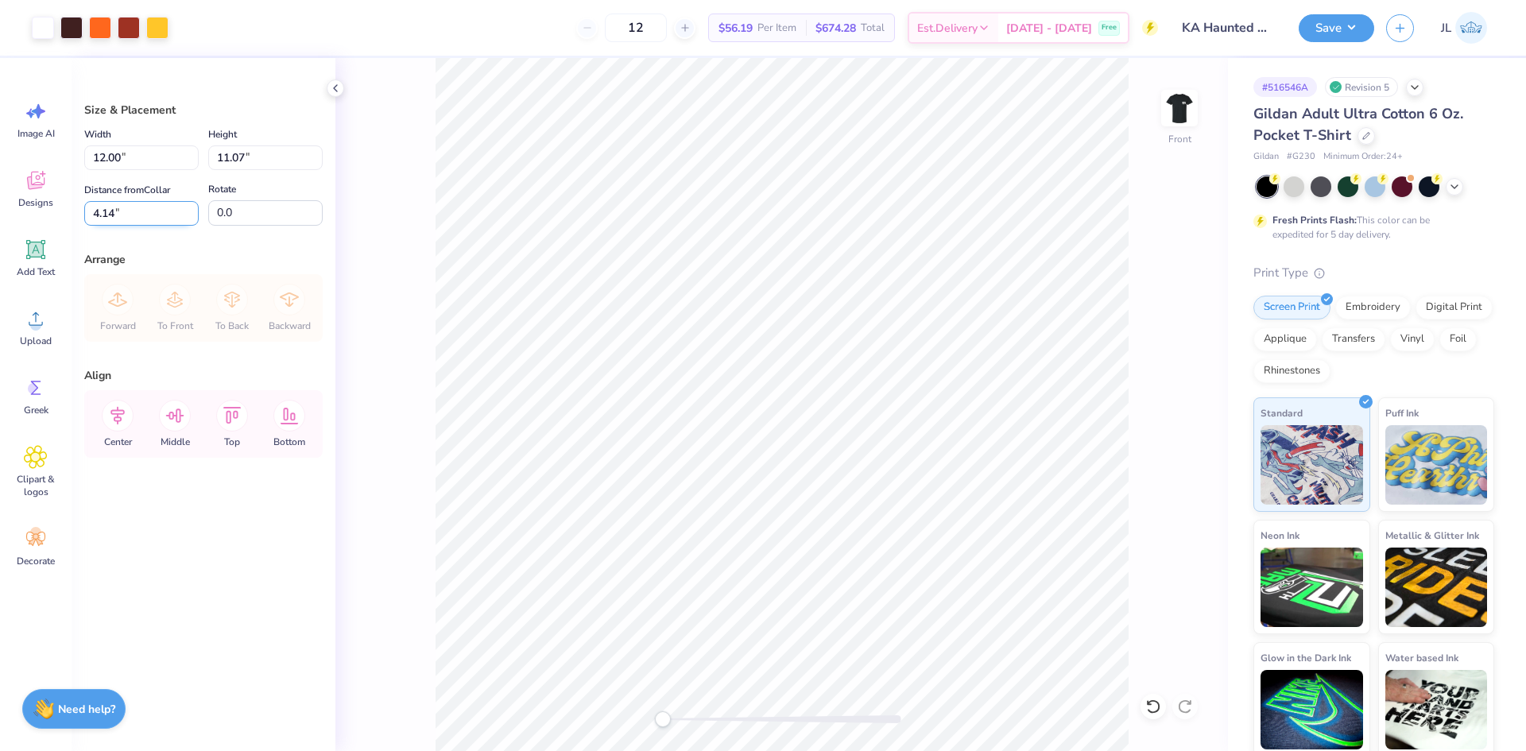
click at [106, 216] on input "4.14" at bounding box center [141, 213] width 114 height 25
type input "3"
click at [429, 240] on div "Front" at bounding box center [781, 404] width 893 height 693
click at [106, 160] on input "12.00" at bounding box center [141, 157] width 114 height 25
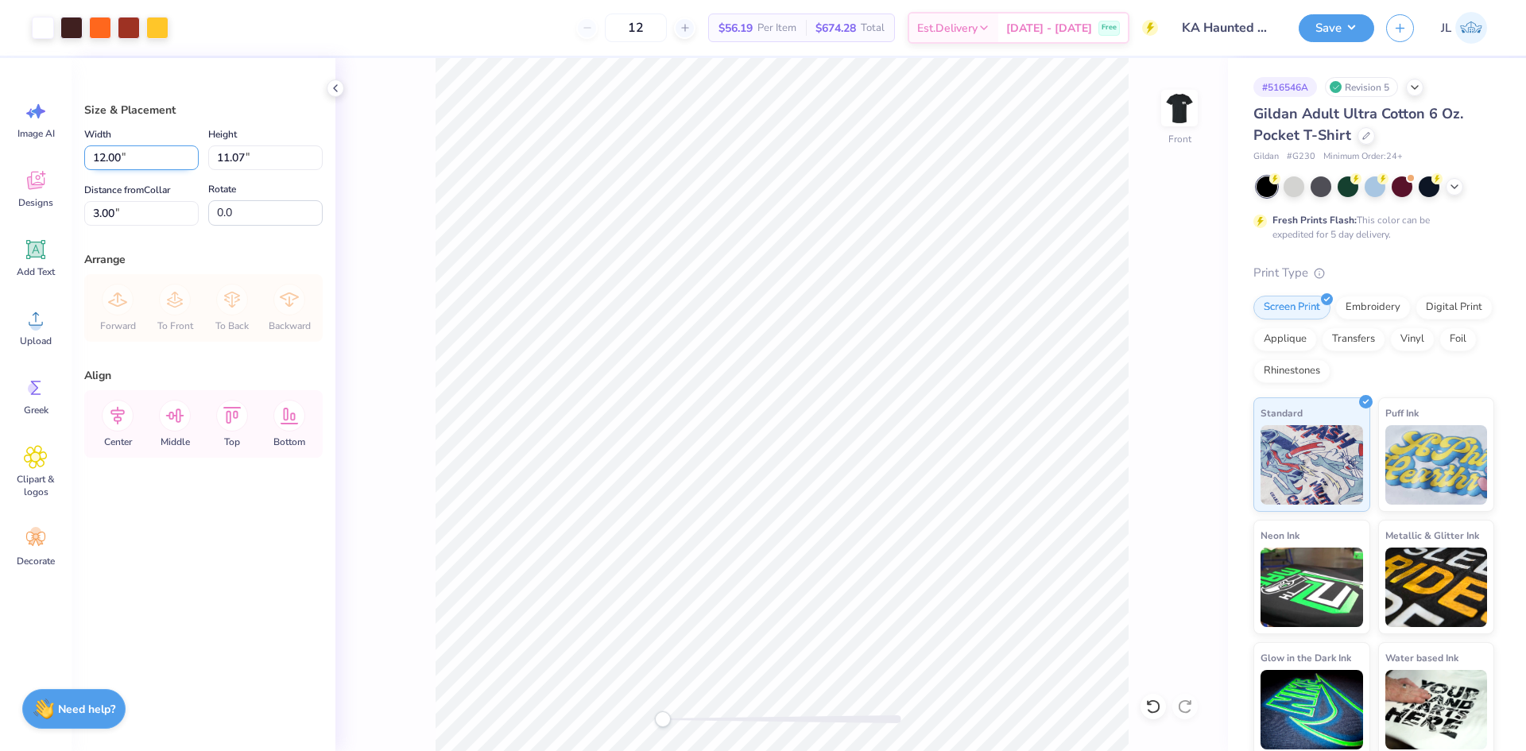
click at [106, 160] on input "12.00" at bounding box center [141, 157] width 114 height 25
type input "12.50"
type input "11.53"
click at [100, 204] on input "2.77" at bounding box center [141, 213] width 114 height 25
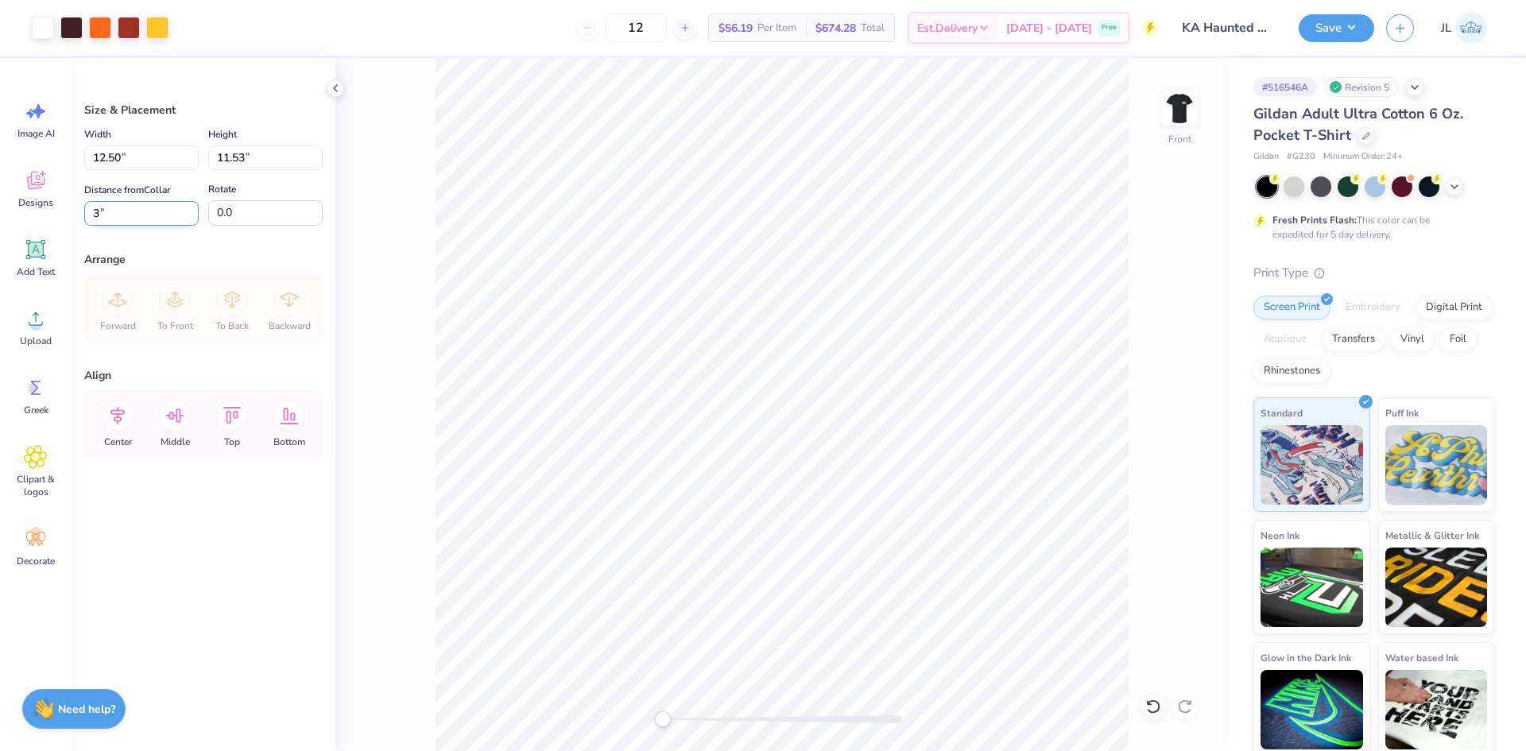
type input "3"
drag, startPoint x: 354, startPoint y: 246, endPoint x: 366, endPoint y: 238, distance: 13.7
click at [355, 247] on div "Front" at bounding box center [781, 404] width 893 height 693
click at [1168, 97] on img at bounding box center [1180, 108] width 64 height 64
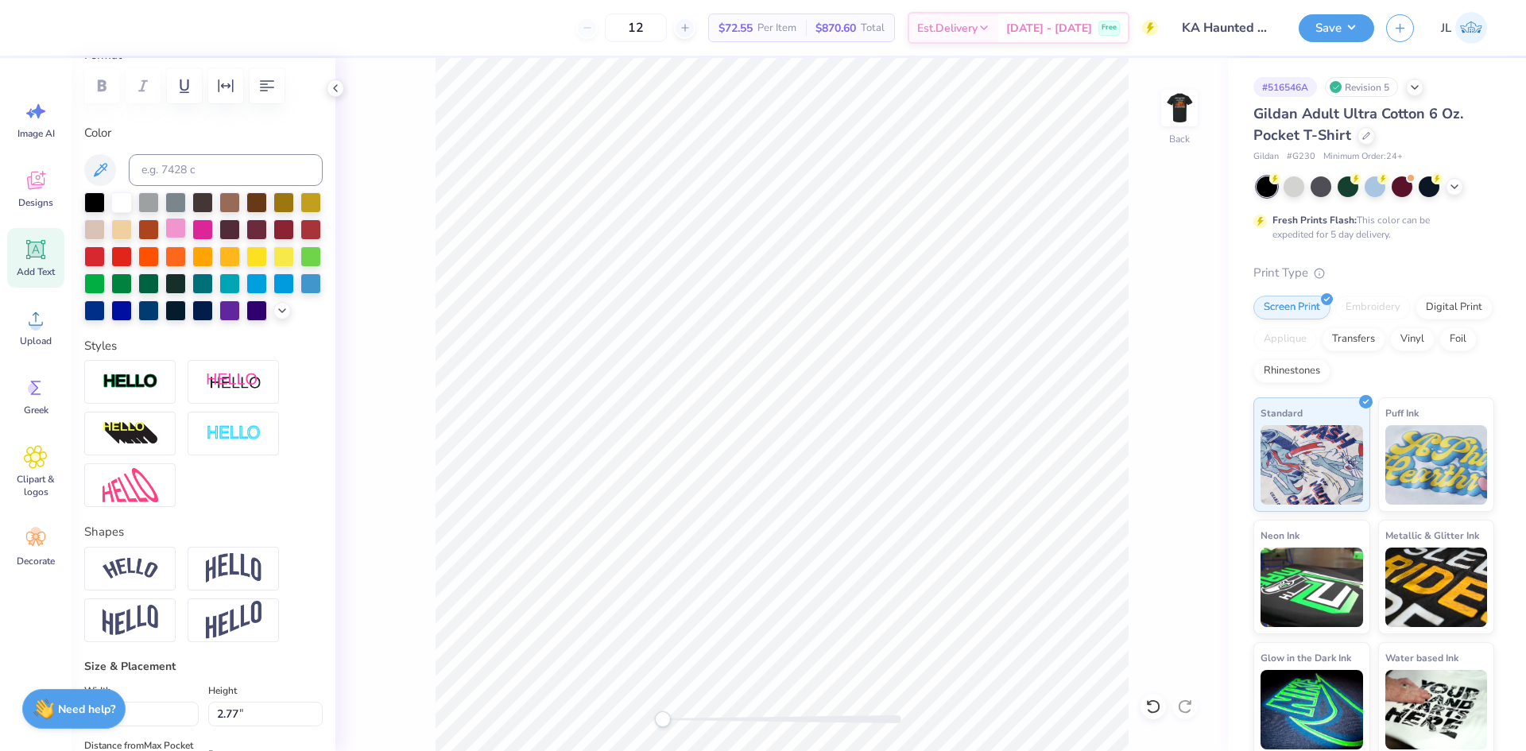
scroll to position [607, 0]
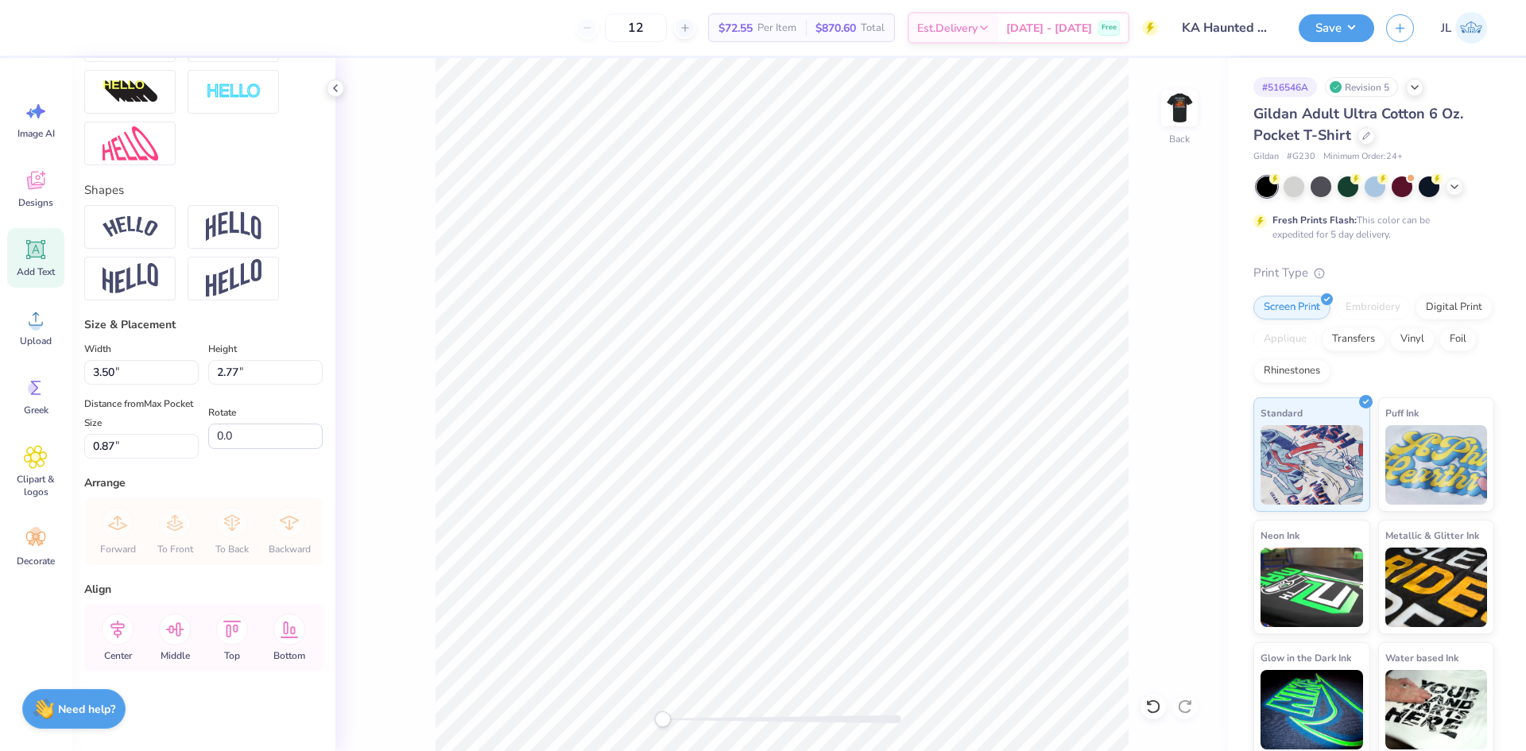
click at [413, 253] on div "Back" at bounding box center [781, 404] width 893 height 693
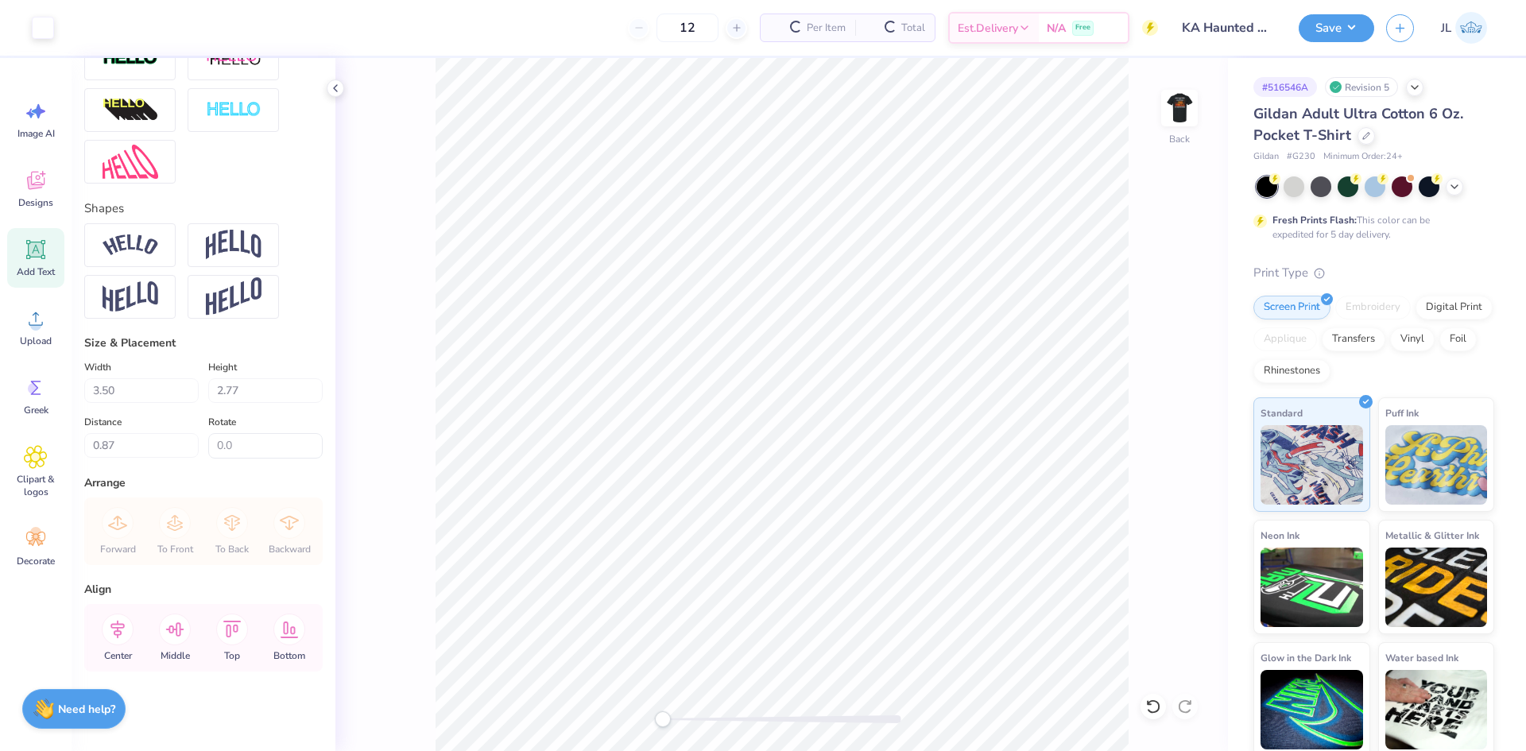
scroll to position [589, 0]
click at [1351, 35] on button "Save" at bounding box center [1337, 26] width 76 height 28
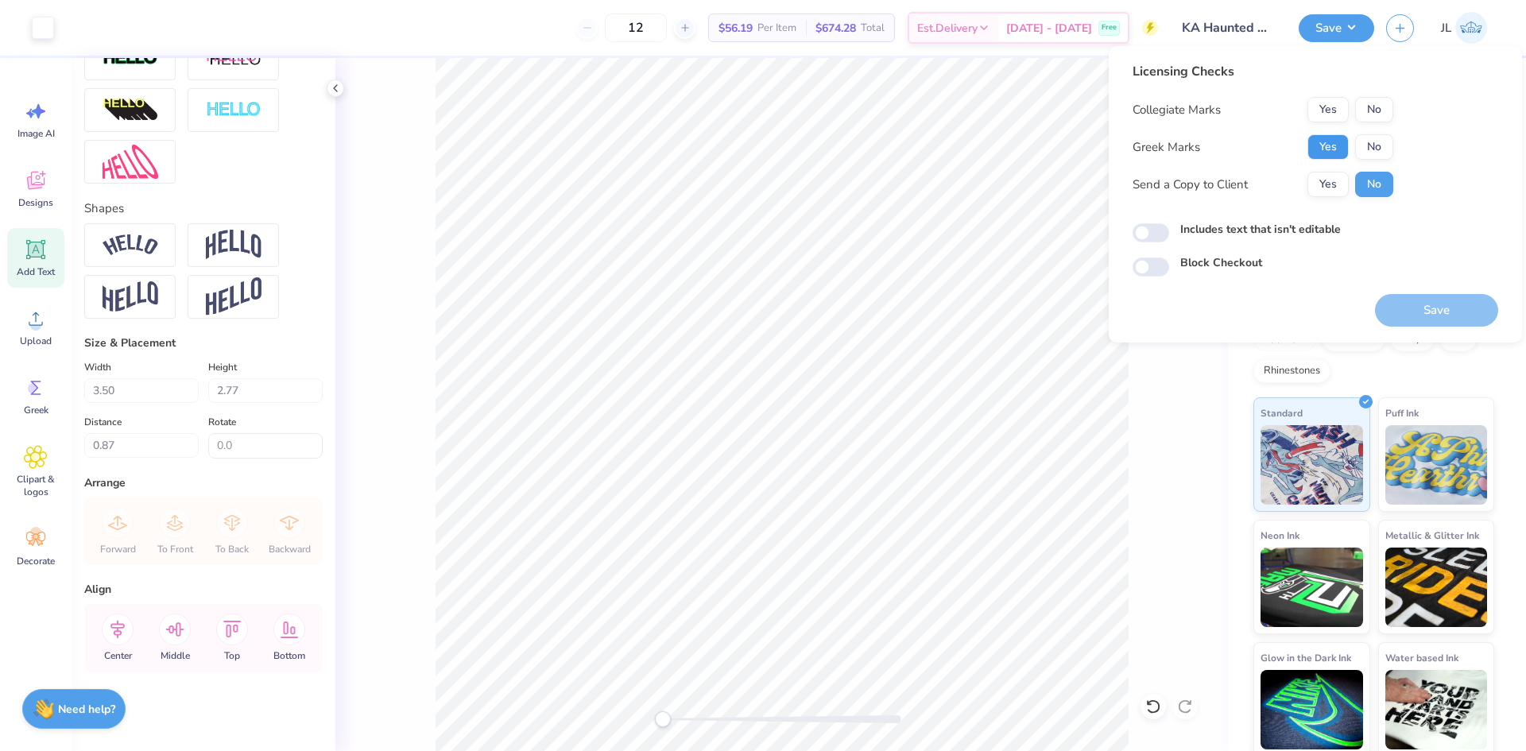
click at [1336, 152] on button "Yes" at bounding box center [1327, 146] width 41 height 25
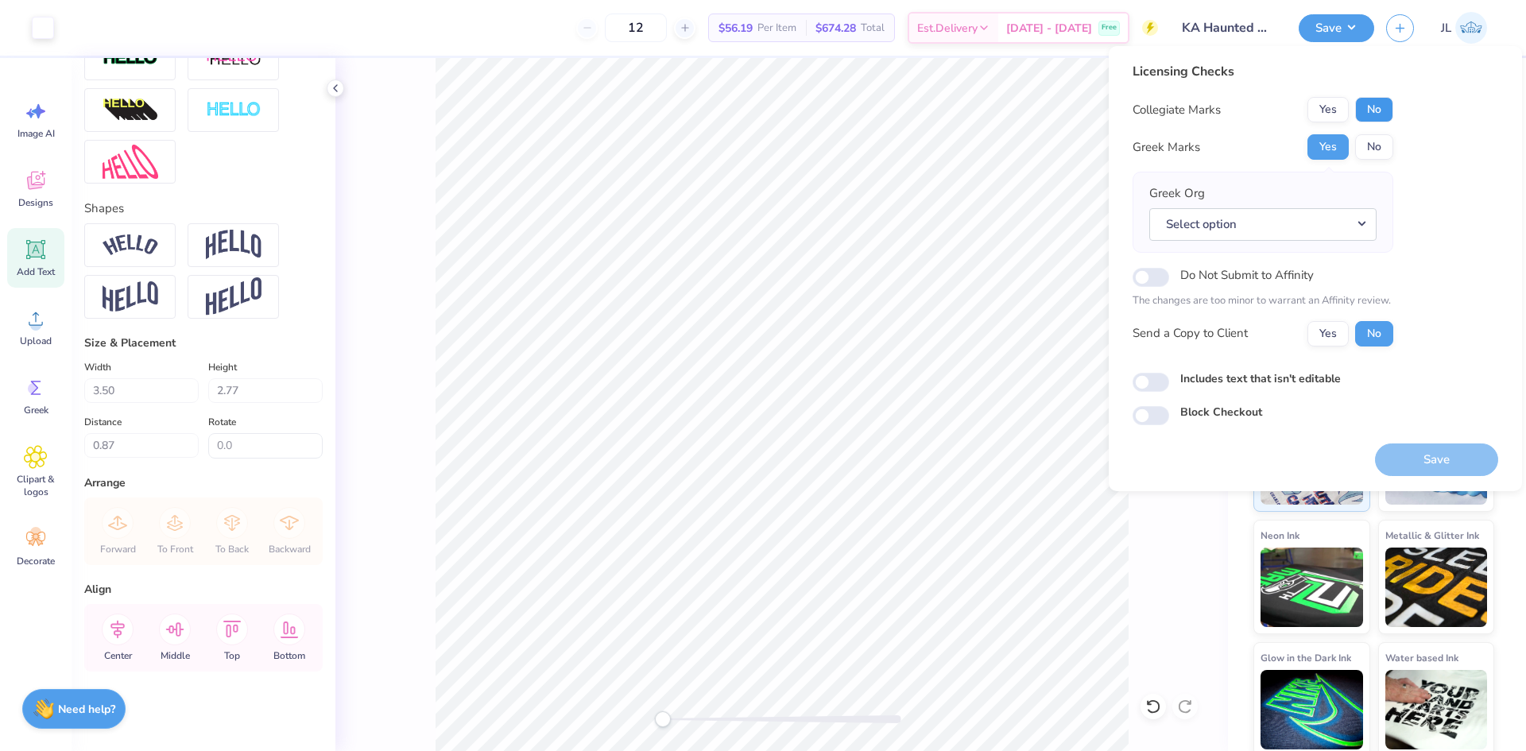
click at [1374, 110] on button "No" at bounding box center [1374, 109] width 38 height 25
click at [1326, 331] on button "Yes" at bounding box center [1327, 333] width 41 height 25
click at [1334, 234] on button "Select option" at bounding box center [1262, 224] width 227 height 33
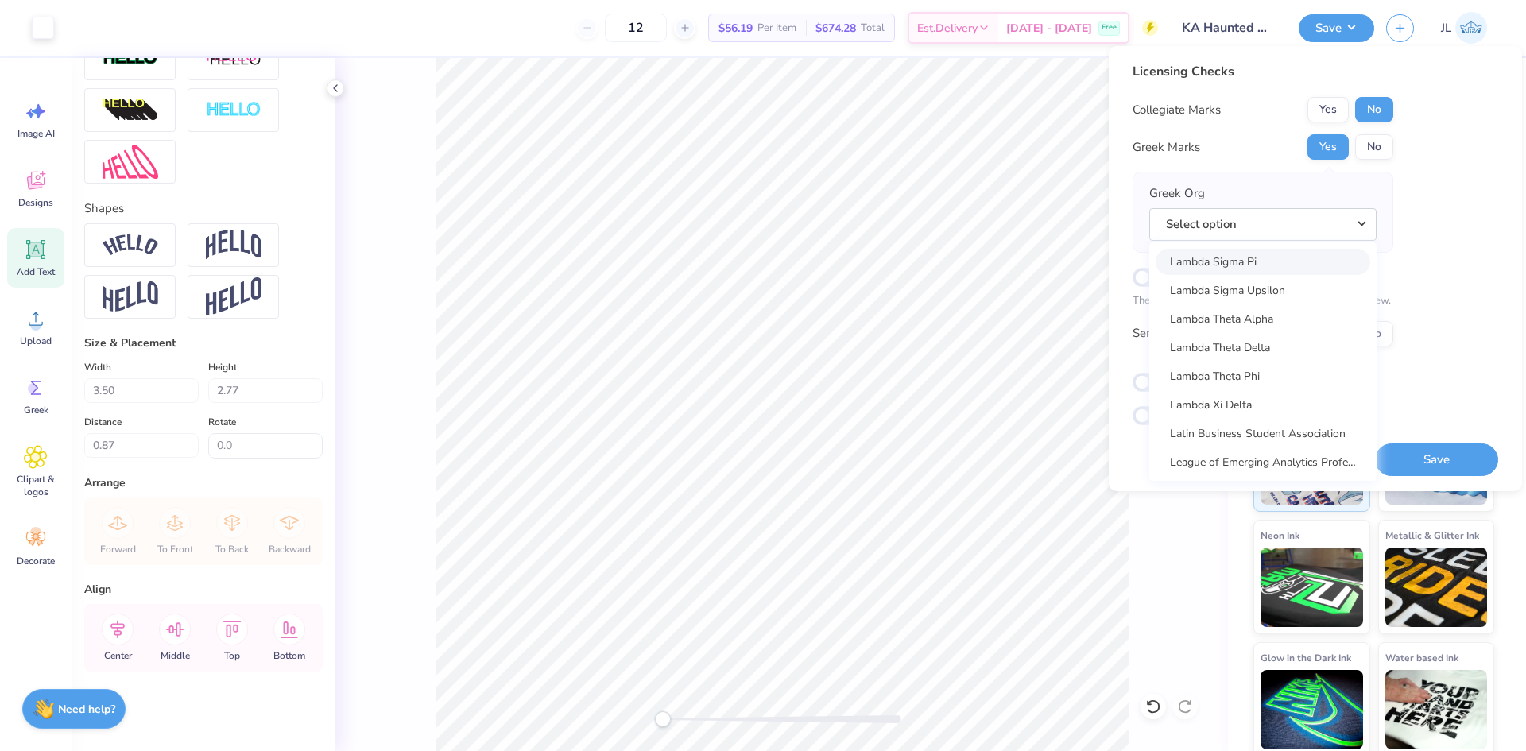
scroll to position [6676, 0]
click at [1483, 351] on div "Licensing Checks Collegiate Marks Yes No Greek Marks Yes No Greek Org Select op…" at bounding box center [1316, 243] width 366 height 363
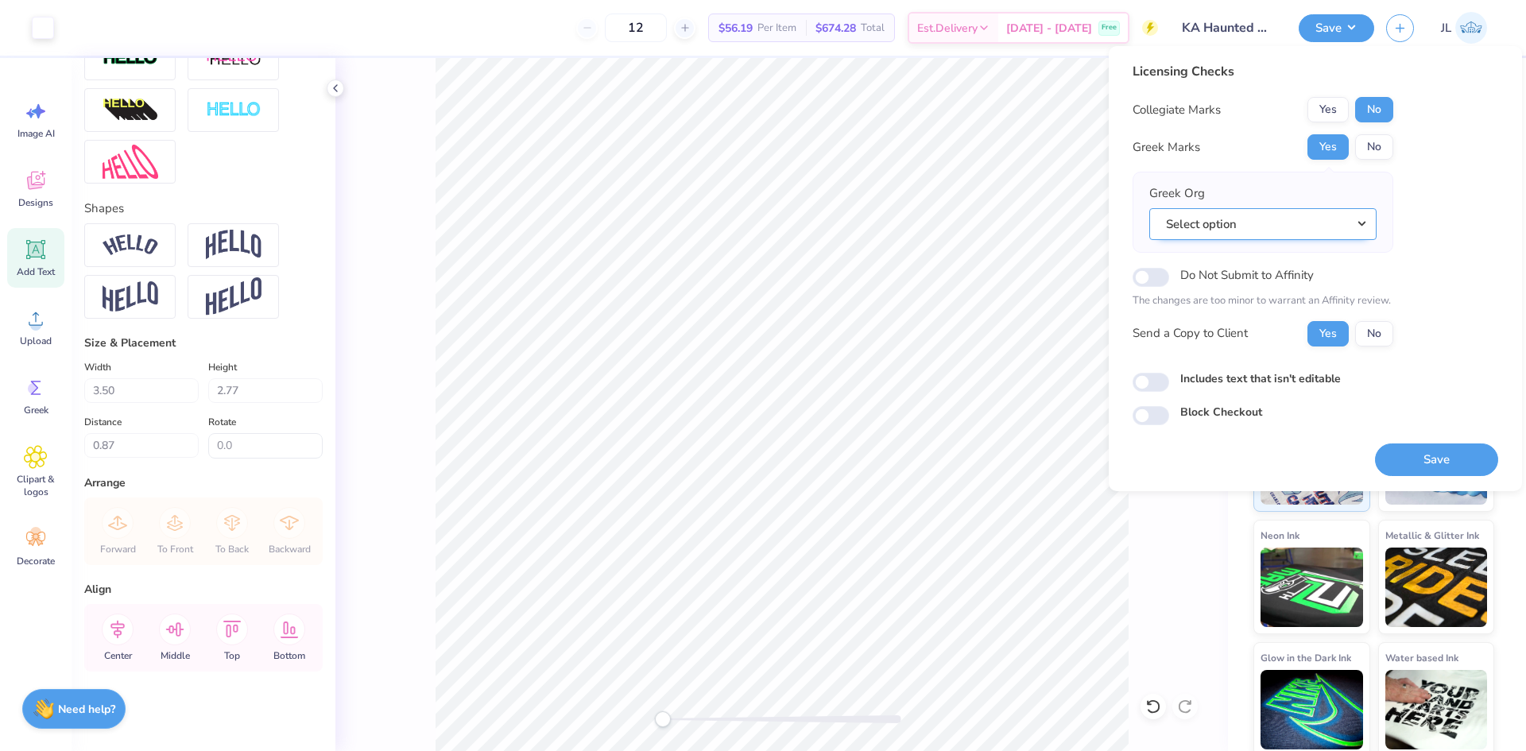
click at [1265, 215] on button "Select option" at bounding box center [1262, 224] width 227 height 33
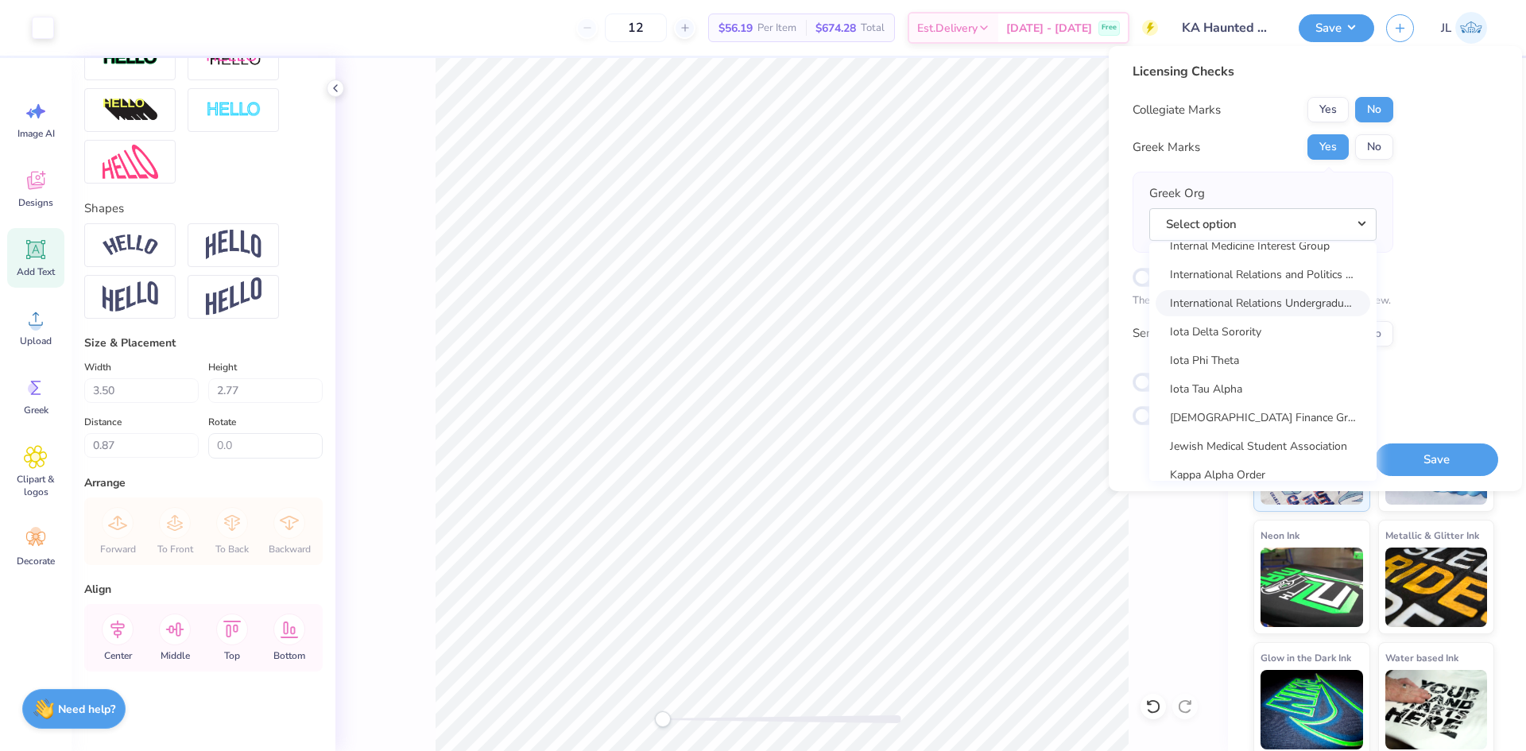
scroll to position [5564, 0]
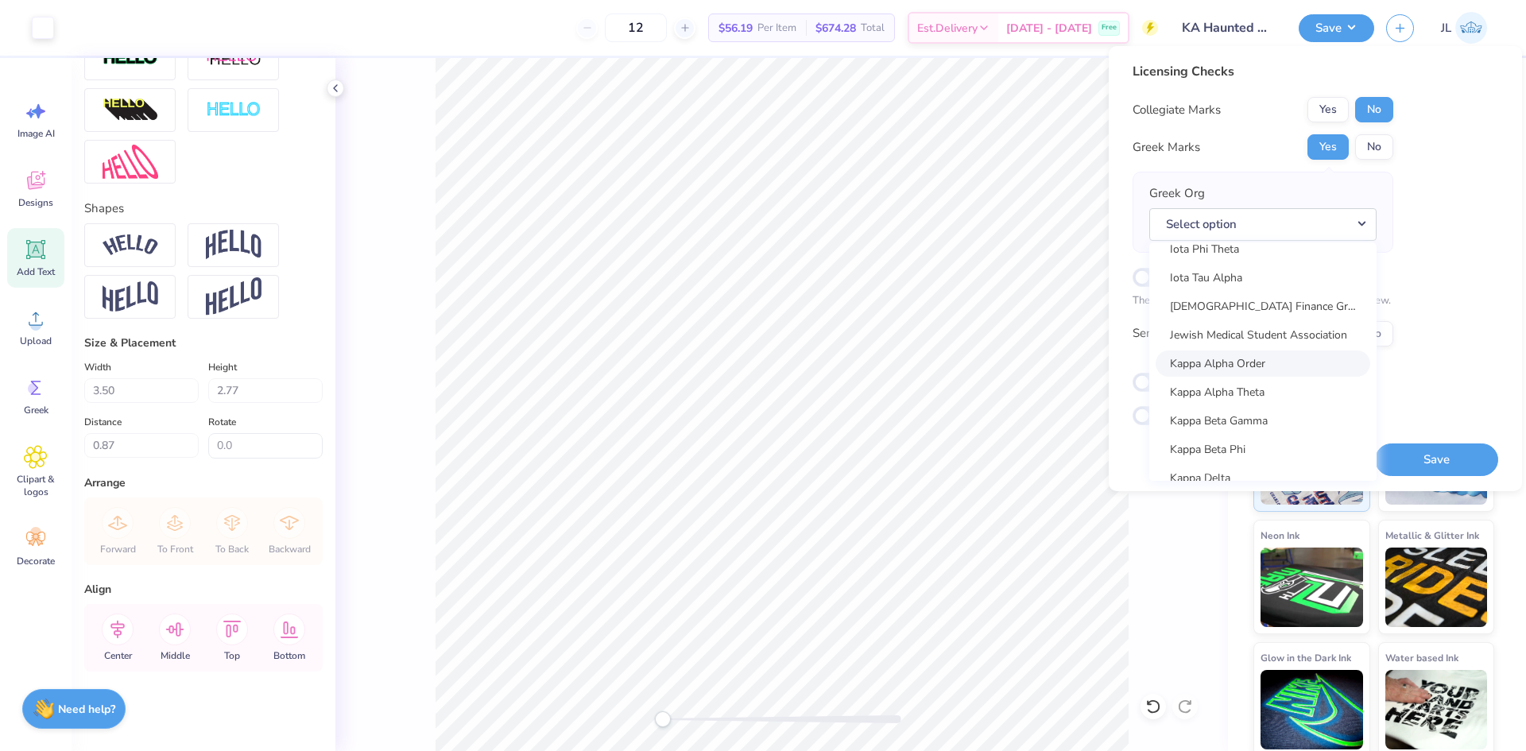
click at [1250, 362] on link "Kappa Alpha Order" at bounding box center [1263, 364] width 215 height 26
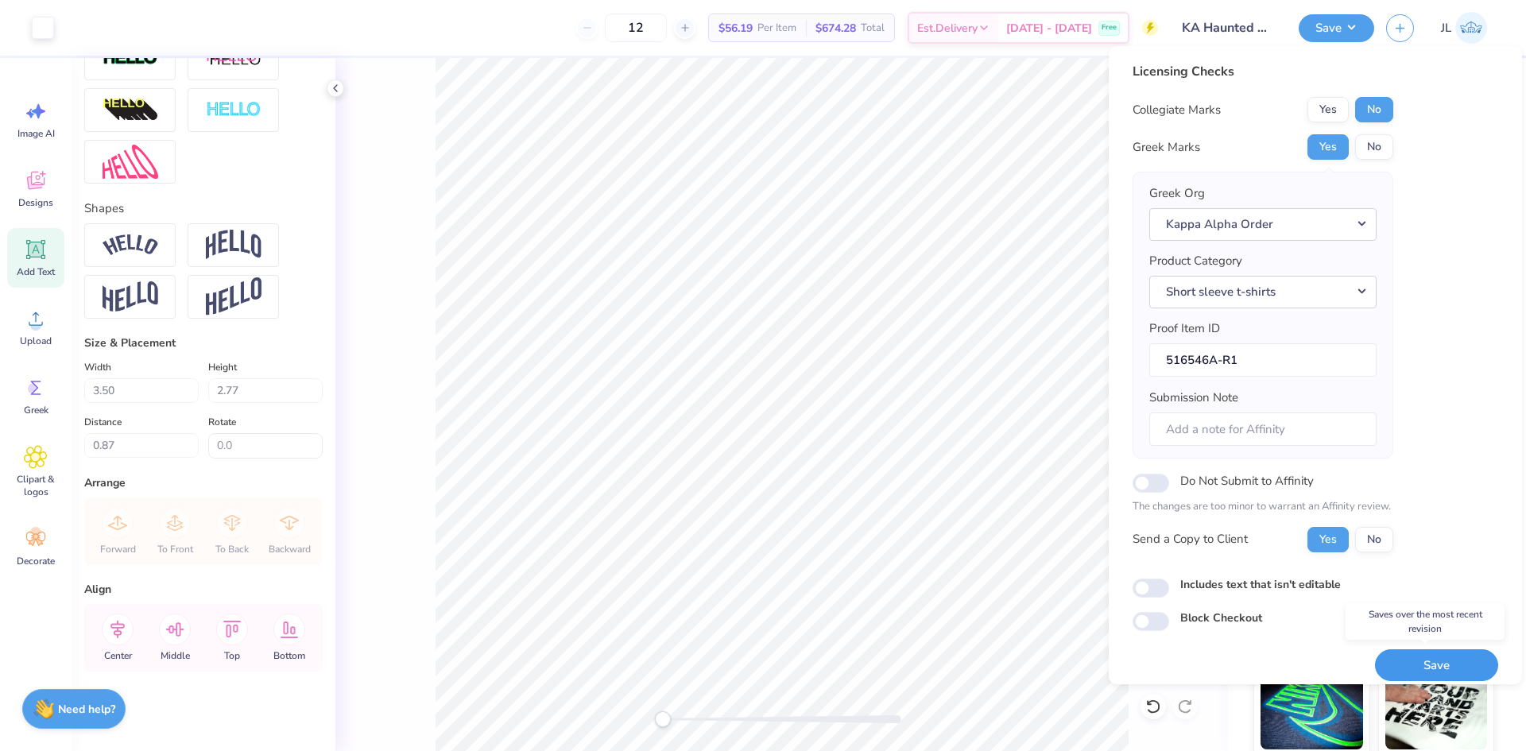
click at [1425, 660] on button "Save" at bounding box center [1436, 665] width 123 height 33
